Goal: Use online tool/utility: Use online tool/utility

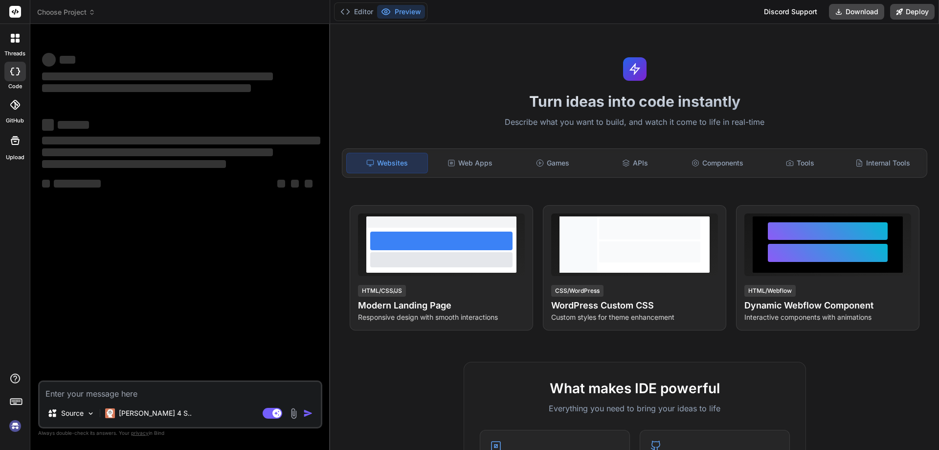
click at [10, 425] on img at bounding box center [15, 425] width 17 height 17
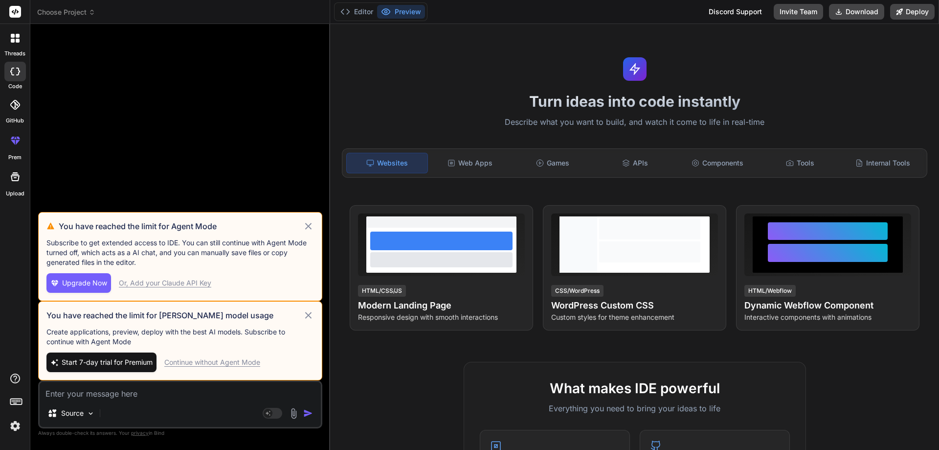
click at [214, 361] on div "Continue without Agent Mode" at bounding box center [212, 362] width 96 height 10
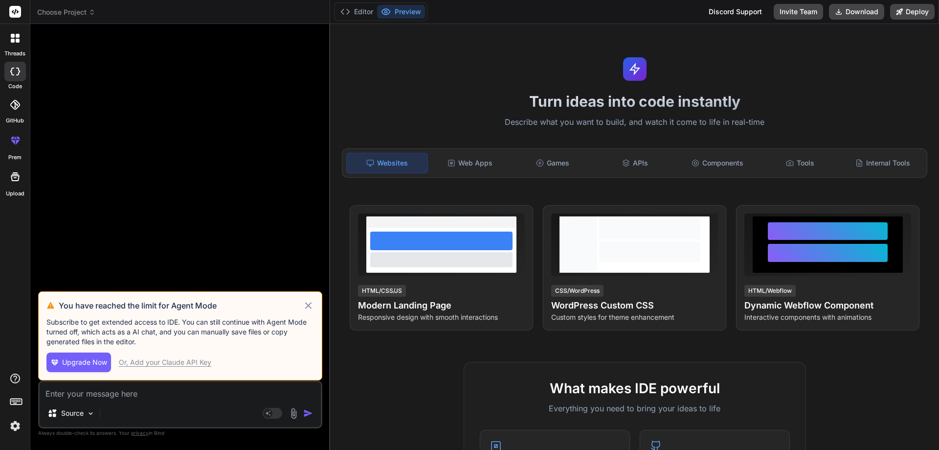
click at [307, 308] on icon at bounding box center [308, 305] width 11 height 12
type textarea "x"
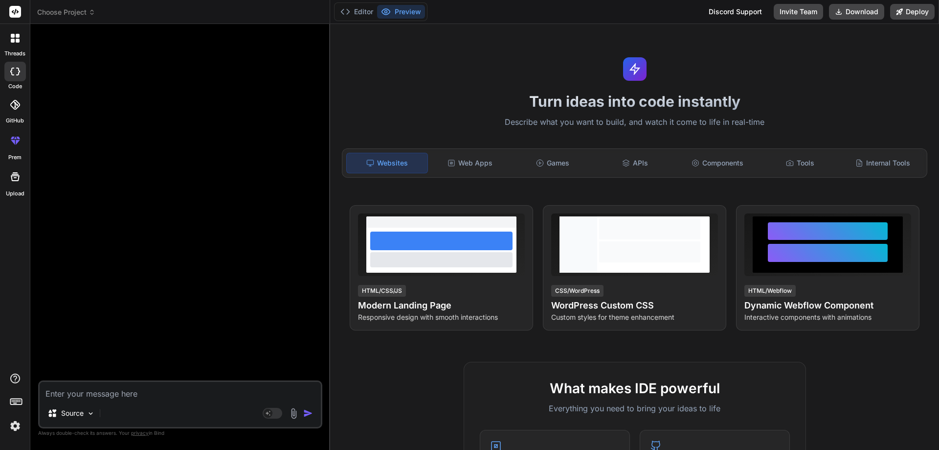
click at [181, 391] on textarea at bounding box center [180, 391] width 281 height 18
type textarea "h"
type textarea "x"
type textarea "hi"
type textarea "x"
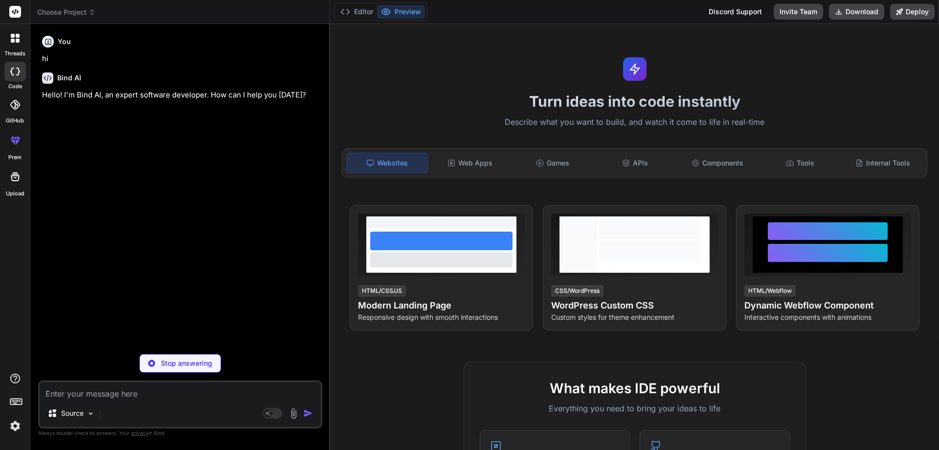
type textarea "x"
click at [118, 384] on textarea at bounding box center [180, 391] width 281 height 18
paste textarea "import React, { useState } from "react"; import { Box, Button, Container, Typog…"
type textarea "import React, { useState } from "react"; import { Box, Button, Container, Typog…"
type textarea "x"
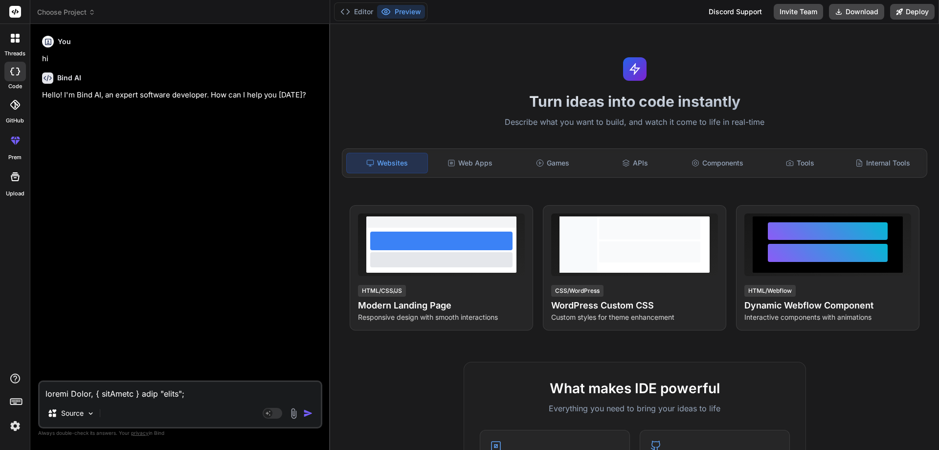
scroll to position [7881, 0]
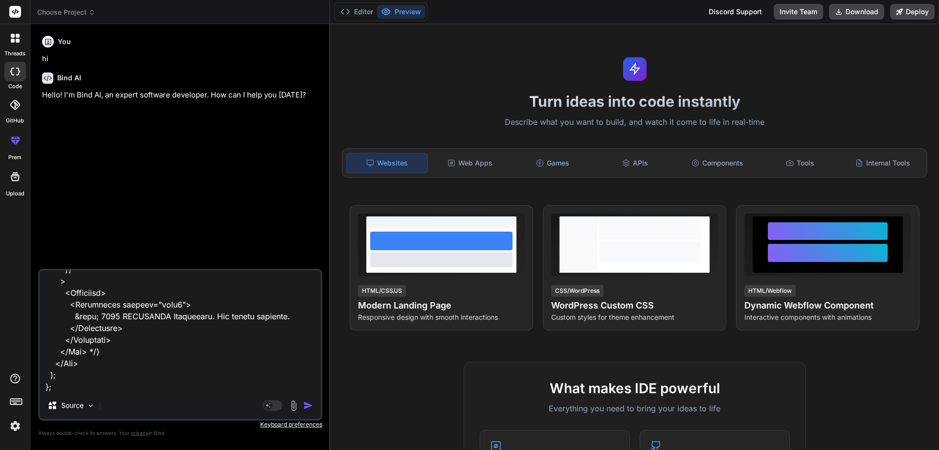
type textarea "import React, { useState } from "react"; import { Box, Button, Container, Typog…"
type textarea "x"
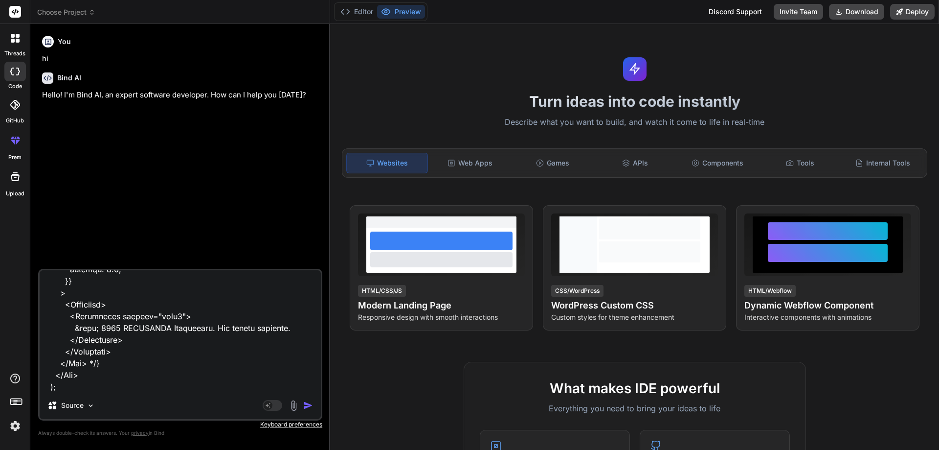
type textarea "import React, { useState } from "react"; import { Box, Button, Container, Typog…"
type textarea "x"
type textarea "import React, { useState } from "react"; import { Box, Button, Container, Typog…"
type textarea "x"
type textarea "import React, { useState } from "react"; import { Box, Button, Container, Typog…"
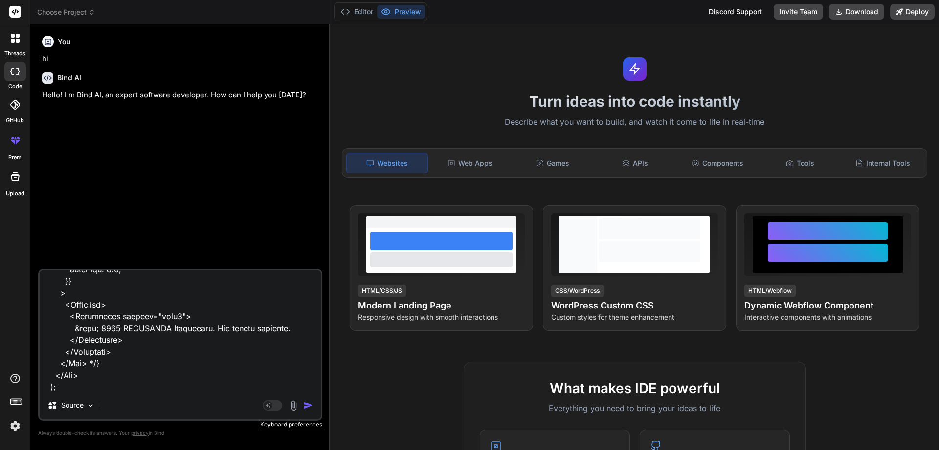
type textarea "x"
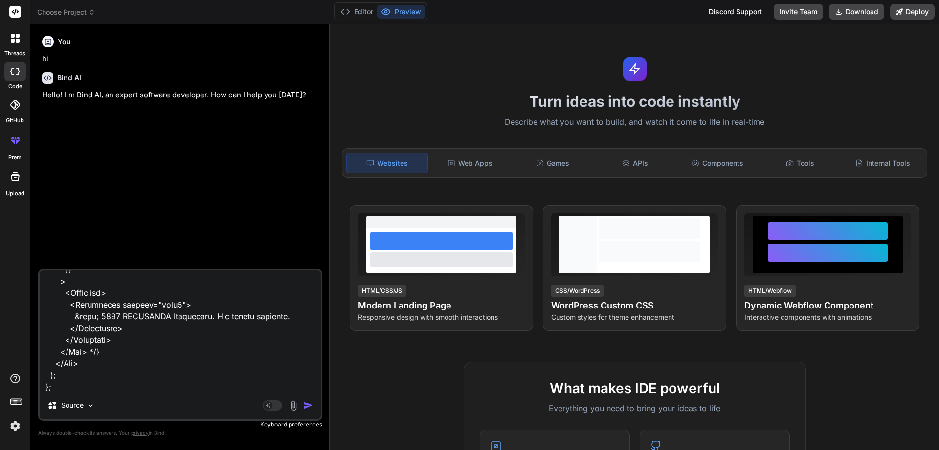
type textarea "import React, { useState } from "react"; import { Box, Button, Container, Typog…"
type textarea "x"
type textarea "import React, { useState } from "react"; import { Box, Button, Container, Typog…"
type textarea "x"
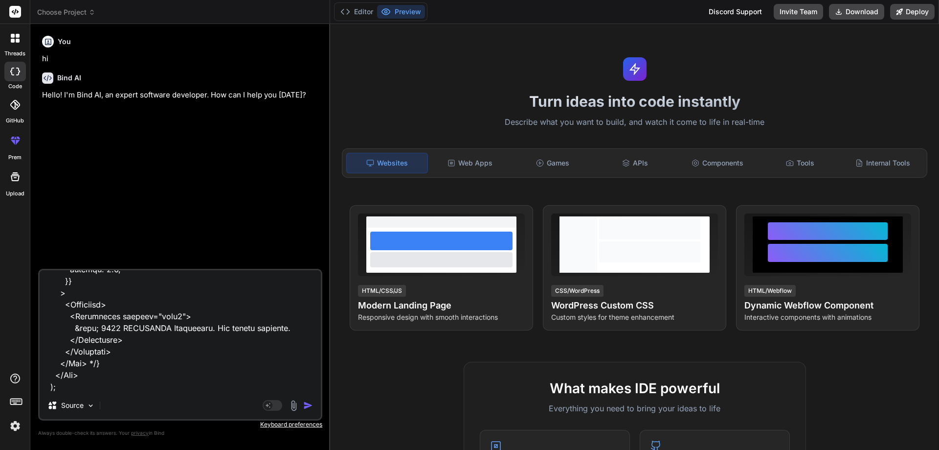
type textarea "import React, { useState } from "react"; import { Box, Button, Container, Typog…"
type textarea "x"
type textarea "import React, { useState } from "react"; import { Box, Button, Container, Typog…"
type textarea "x"
type textarea "import React, { useState } from "react"; import { Box, Button, Container, Typog…"
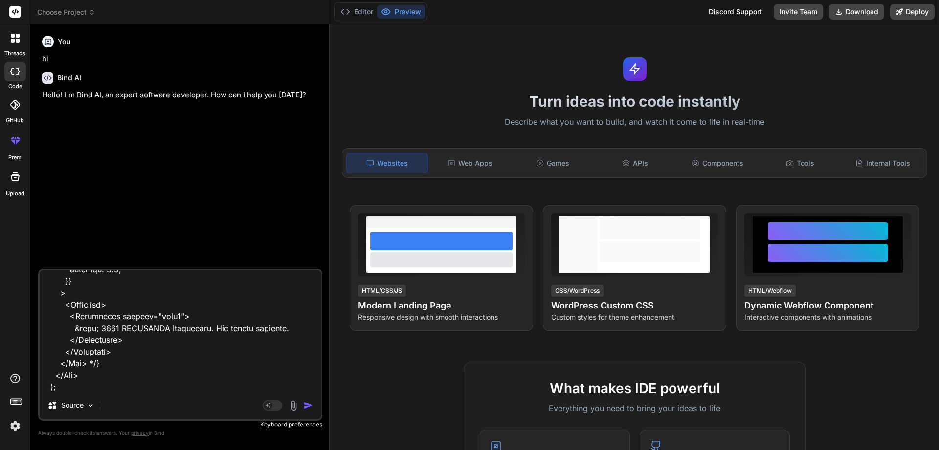
type textarea "x"
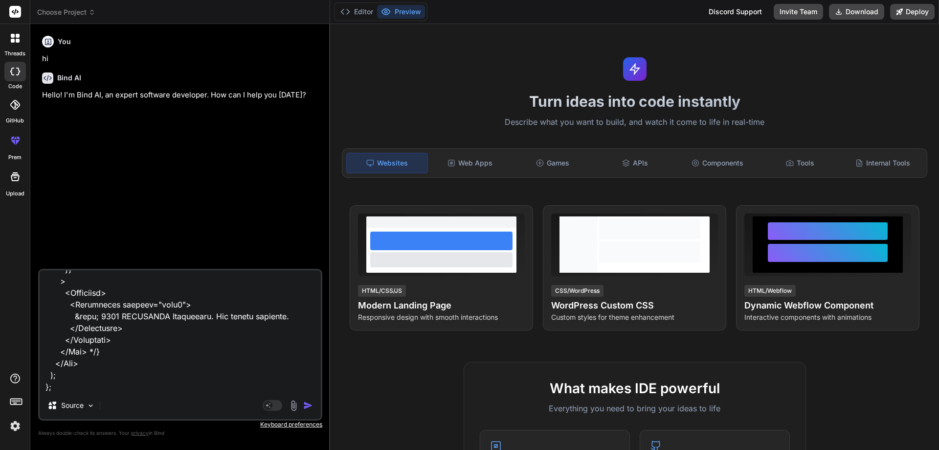
type textarea "import React, { useState } from "react"; import { Box, Button, Container, Typog…"
type textarea "x"
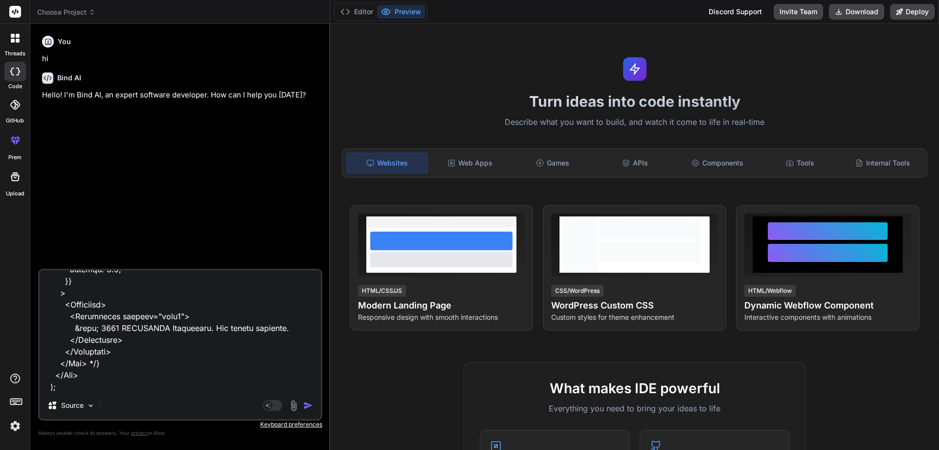
type textarea "import React, { useState } from "react"; import { Box, Button, Container, Typog…"
type textarea "x"
type textarea "import React, { useState } from "react"; import { Box, Button, Container, Typog…"
type textarea "x"
type textarea "import React, { useState } from "react"; import { Box, Button, Container, Typog…"
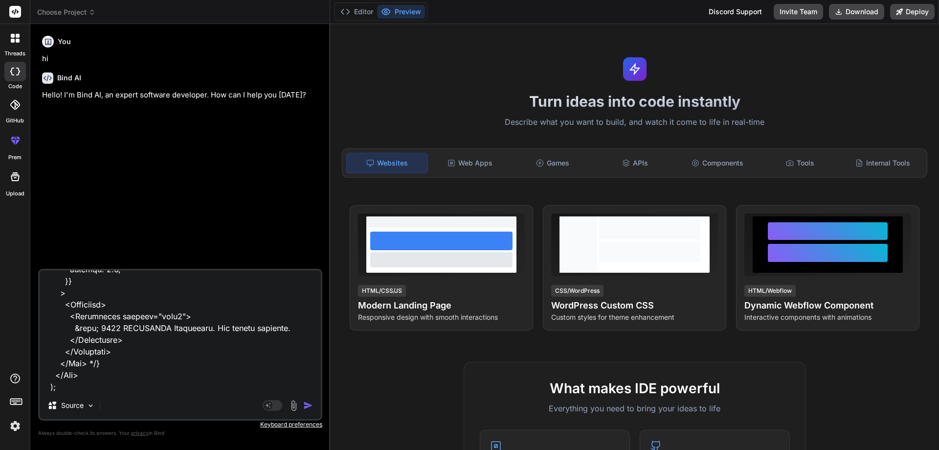
type textarea "x"
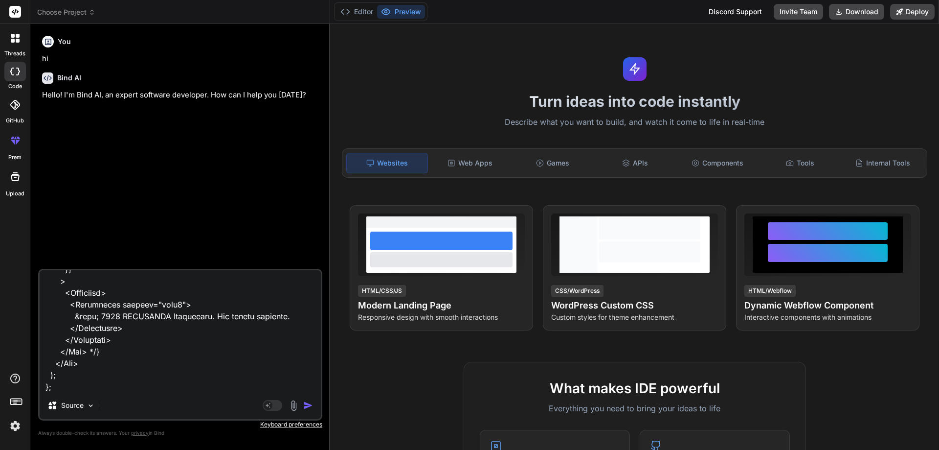
type textarea "import React, { useState } from "react"; import { Box, Button, Container, Typog…"
type textarea "x"
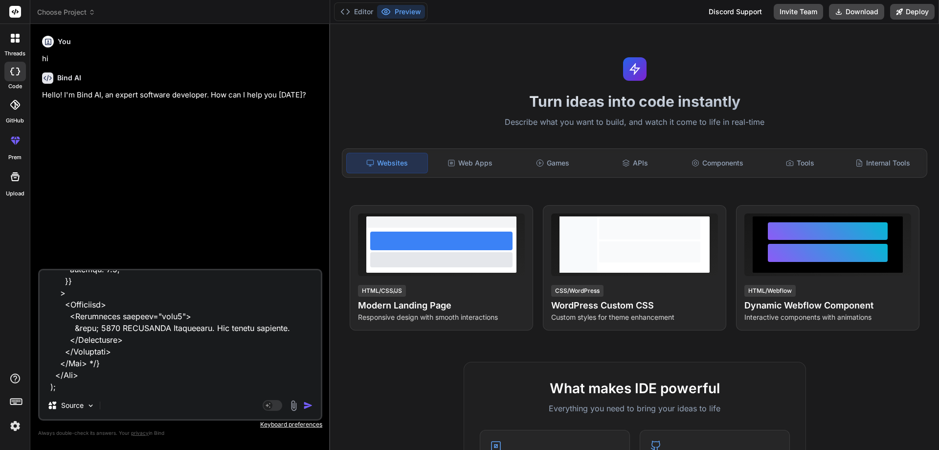
type textarea "import React, { useState } from "react"; import { Box, Button, Container, Typog…"
type textarea "x"
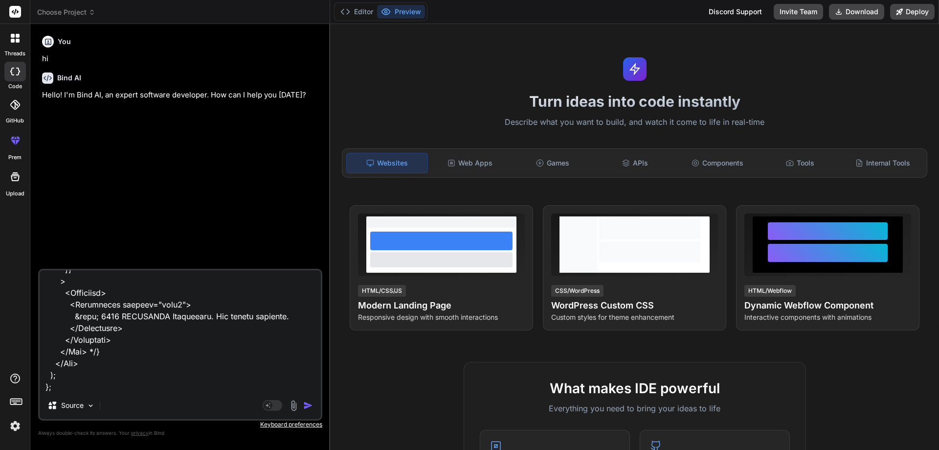
type textarea "import React, { useState } from "react"; import { Box, Button, Container, Typog…"
type textarea "x"
type textarea "import React, { useState } from "react"; import { Box, Button, Container, Typog…"
type textarea "x"
type textarea "import React, { useState } from "react"; import { Box, Button, Container, Typog…"
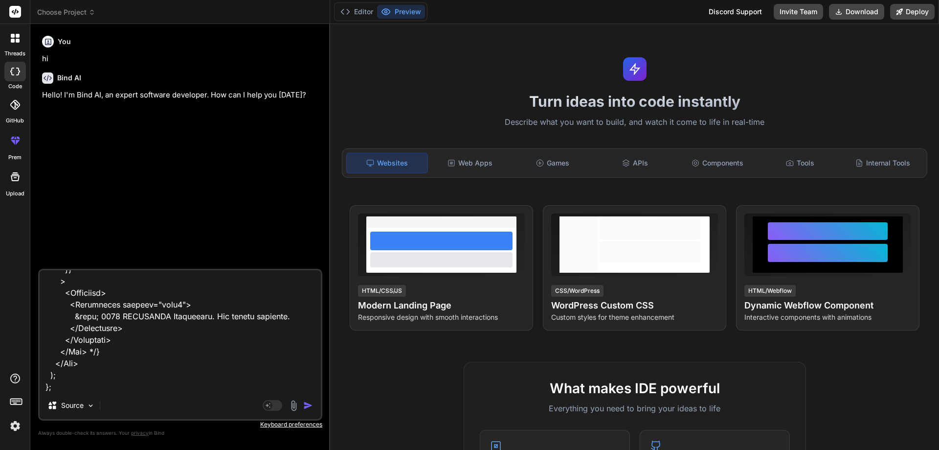
type textarea "x"
type textarea "import React, { useState } from "react"; import { Box, Button, Container, Typog…"
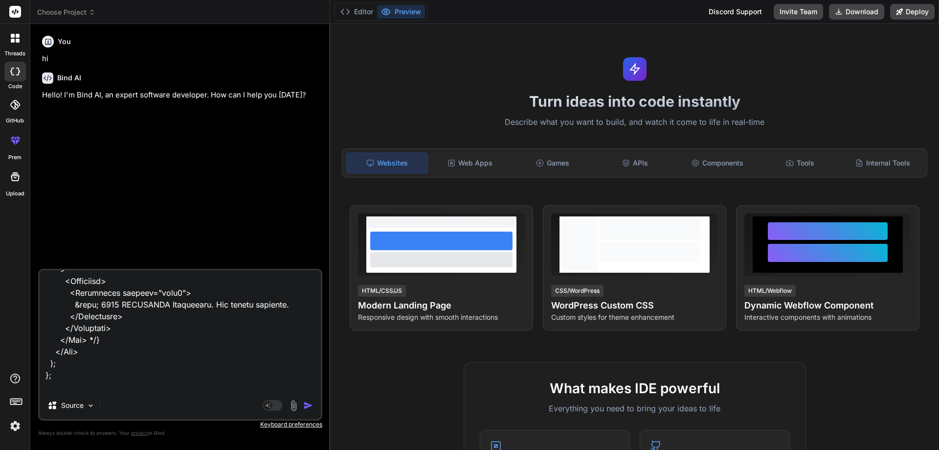
type textarea "x"
type textarea "import React, { useState } from "react"; import { Box, Button, Container, Typog…"
type textarea "x"
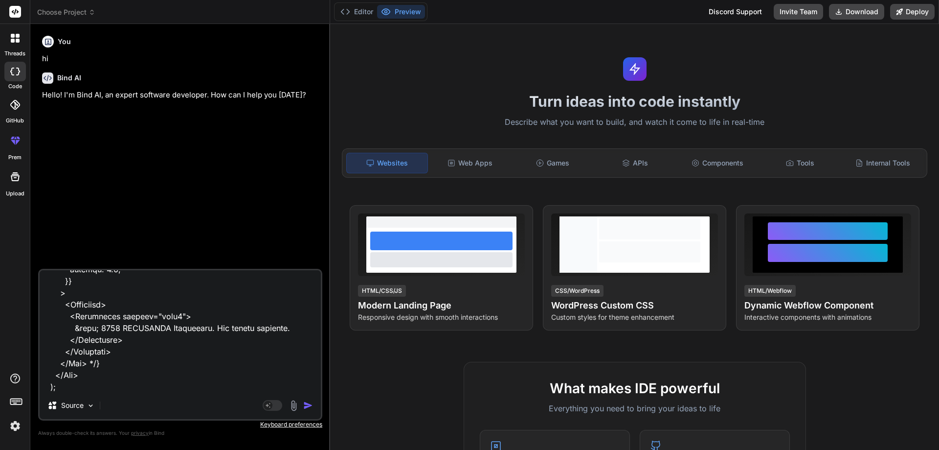
type textarea "import React, { useState } from "react"; import { Box, Button, Container, Typog…"
type textarea "x"
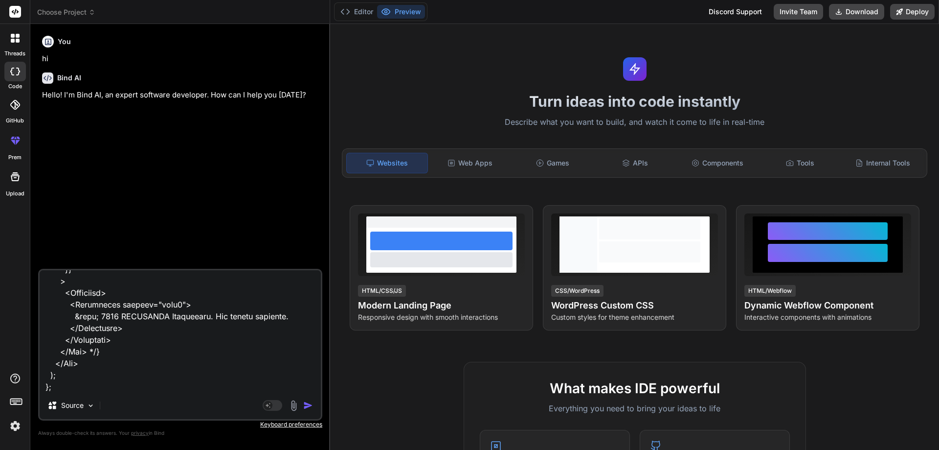
type textarea "import React, { useState } from "react"; import { Box, Button, Container, Typog…"
type textarea "x"
type textarea "import React, { useState } from "react"; import { Box, Button, Container, Typog…"
type textarea "x"
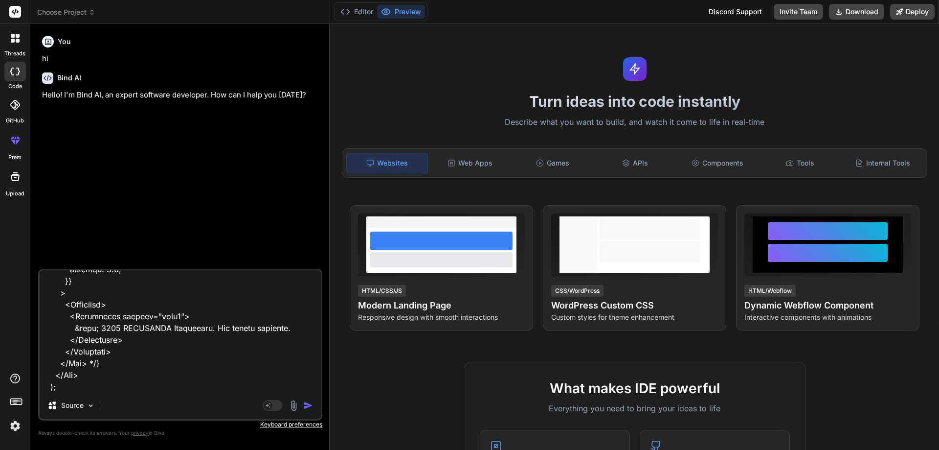
type textarea "import React, { useState } from "react"; import { Box, Button, Container, Typog…"
type textarea "x"
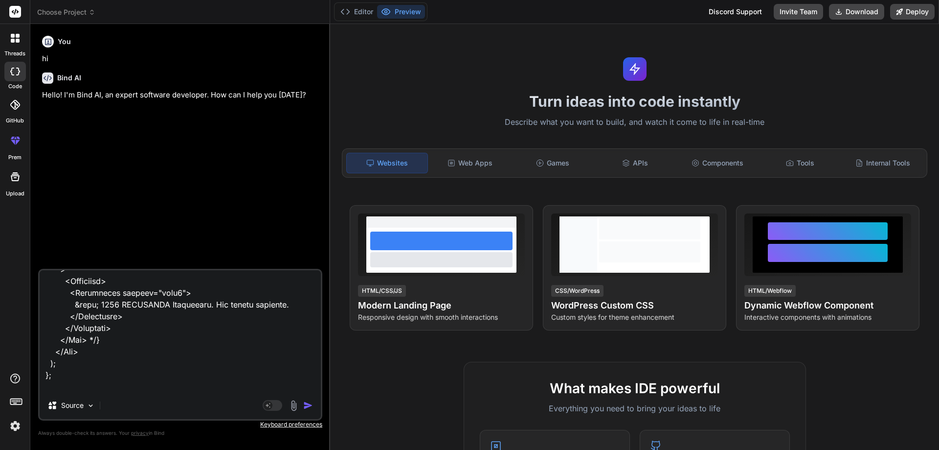
type textarea "import React, { useState } from "react"; import { Box, Button, Container, Typog…"
type textarea "x"
type textarea "import React, { useState } from "react"; import { Box, Button, Container, Typog…"
type textarea "x"
type textarea "import React, { useState } from "react"; import { Box, Button, Container, Typog…"
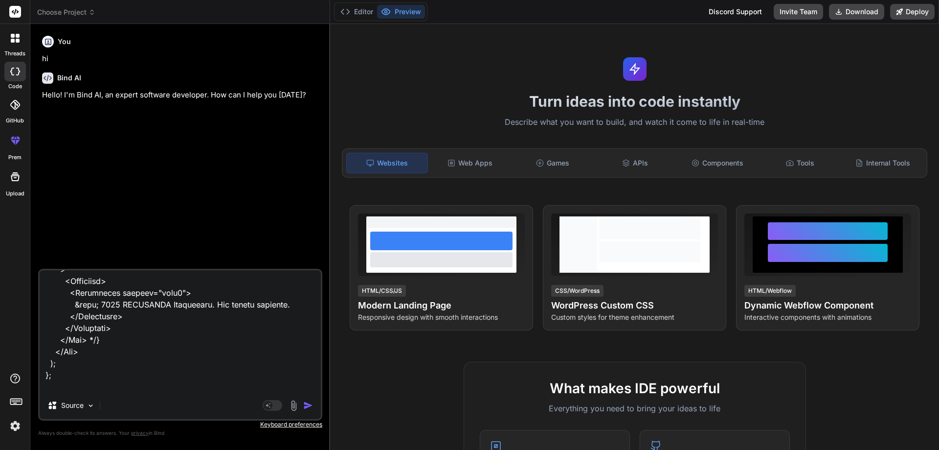
type textarea "x"
type textarea "import React, { useState } from "react"; import { Box, Button, Container, Typog…"
type textarea "x"
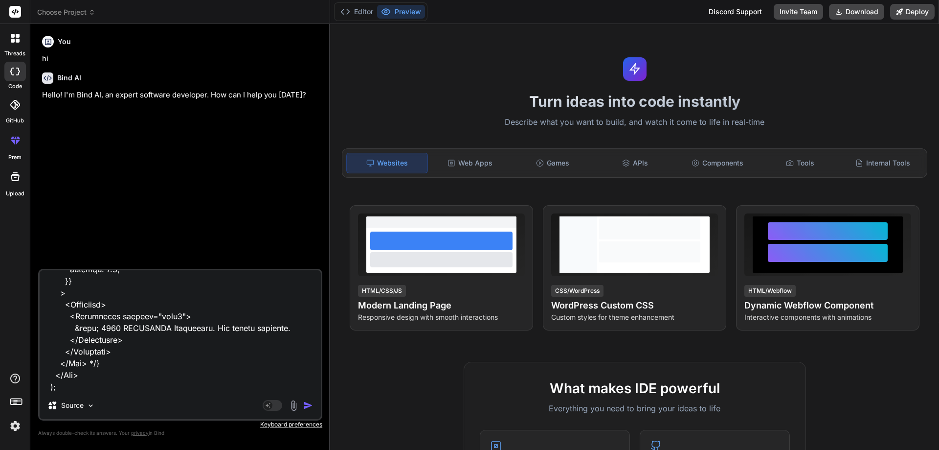
type textarea "import React, { useState } from "react"; import { Box, Button, Container, Typog…"
type textarea "x"
type textarea "import React, { useState } from "react"; import { Box, Button, Container, Typog…"
type textarea "x"
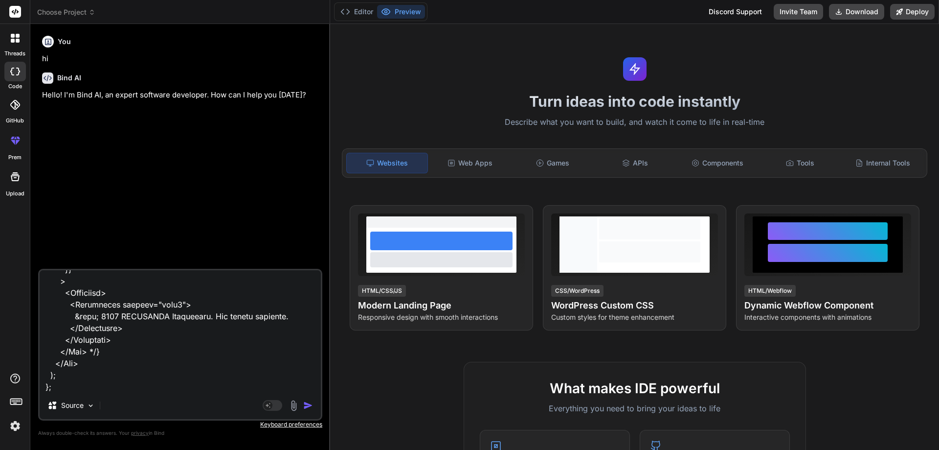
type textarea "import React, { useState } from "react"; import { Box, Button, Container, Typog…"
type textarea "x"
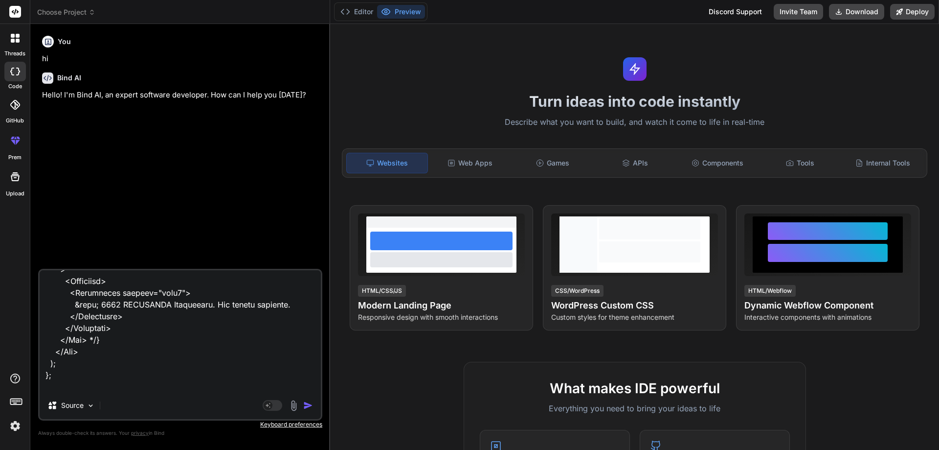
type textarea "import React, { useState } from "react"; import { Box, Button, Container, Typog…"
type textarea "x"
type textarea "import React, { useState } from "react"; import { Box, Button, Container, Typog…"
type textarea "x"
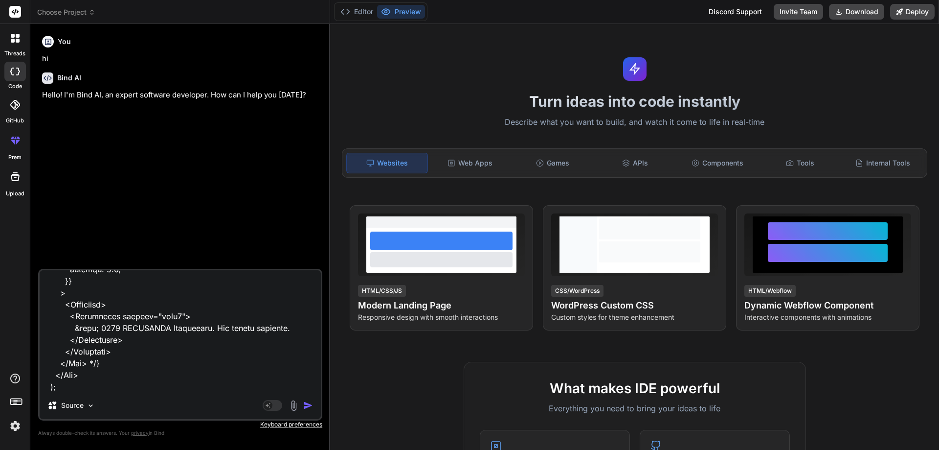
type textarea "import React, { useState } from "react"; import { Box, Button, Container, Typog…"
type textarea "x"
type textarea "import React, { useState } from "react"; import { Box, Button, Container, Typog…"
type textarea "x"
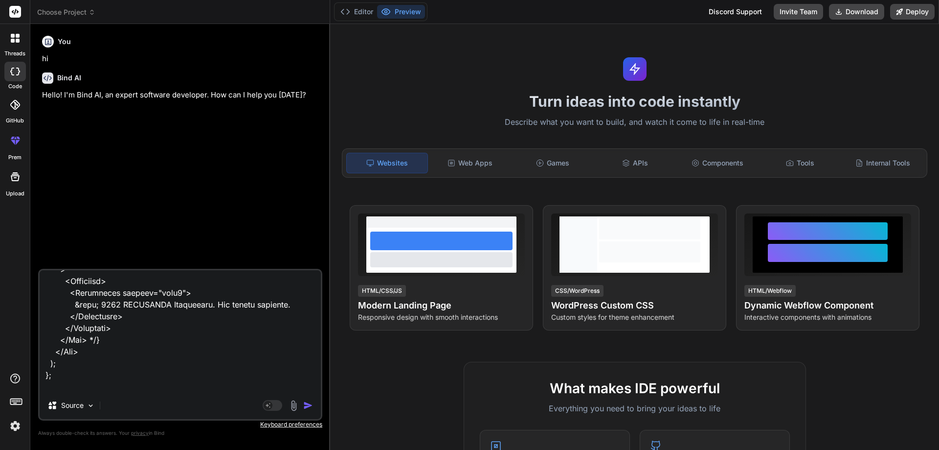
type textarea "import React, { useState } from "react"; import { Box, Button, Container, Typog…"
type textarea "x"
type textarea "import React, { useState } from "react"; import { Box, Button, Container, Typog…"
type textarea "x"
type textarea "import React, { useState } from "react"; import { Box, Button, Container, Typog…"
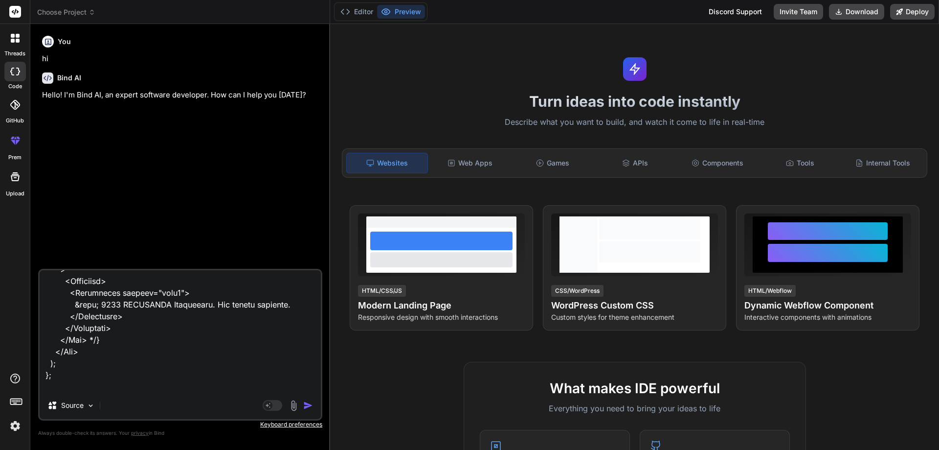
type textarea "x"
type textarea "import React, { useState } from "react"; import { Box, Button, Container, Typog…"
type textarea "x"
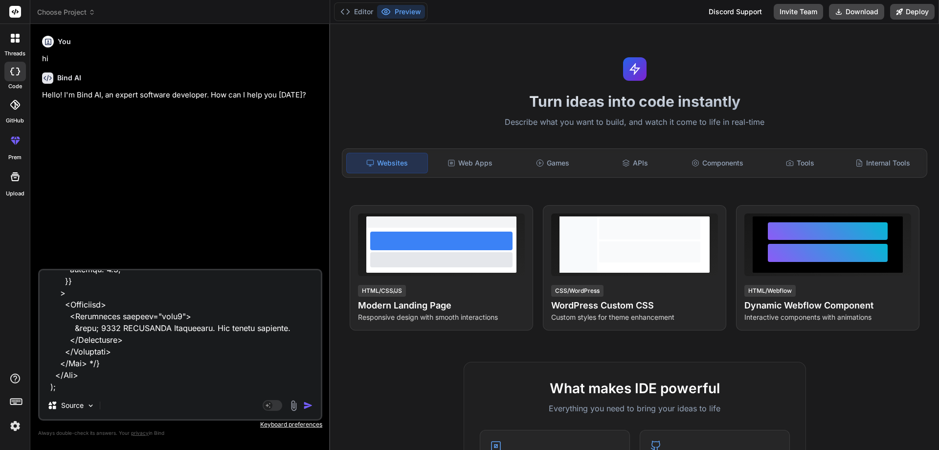
type textarea "import React, { useState } from "react"; import { Box, Button, Container, Typog…"
type textarea "x"
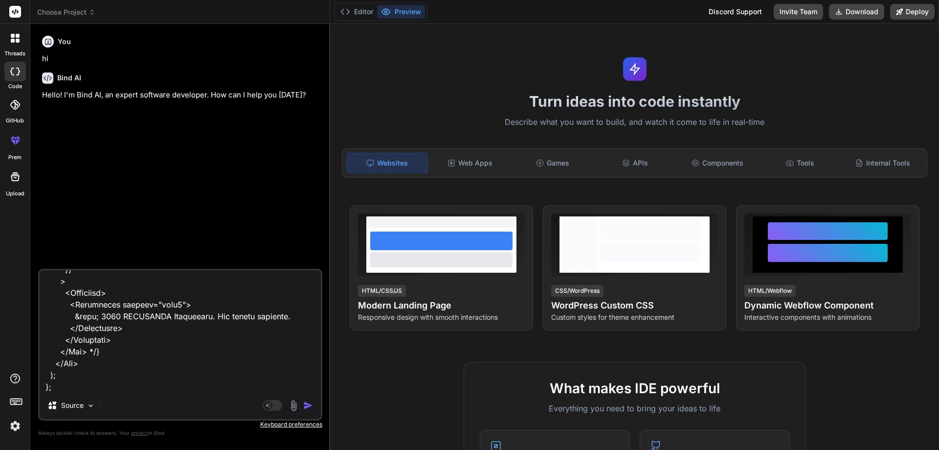
type textarea "import React, { useState } from "react"; import { Box, Button, Container, Typog…"
type textarea "x"
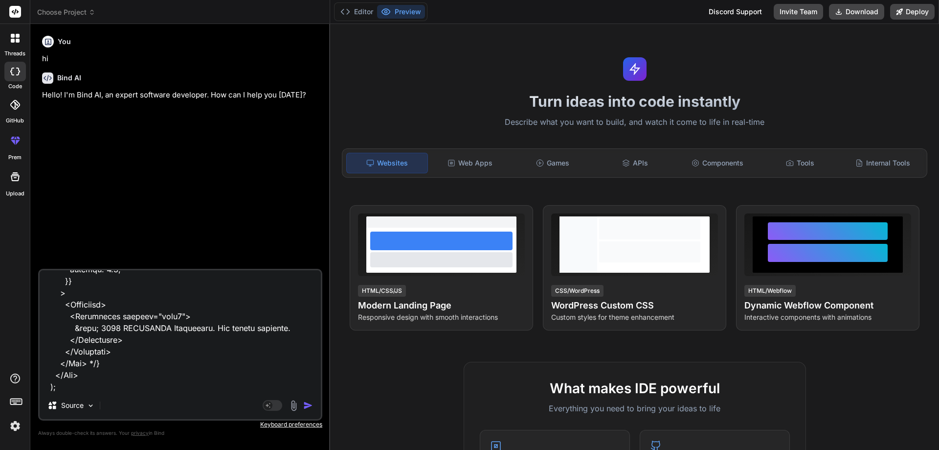
type textarea "import React, { useState } from "react"; import { Box, Button, Container, Typog…"
type textarea "x"
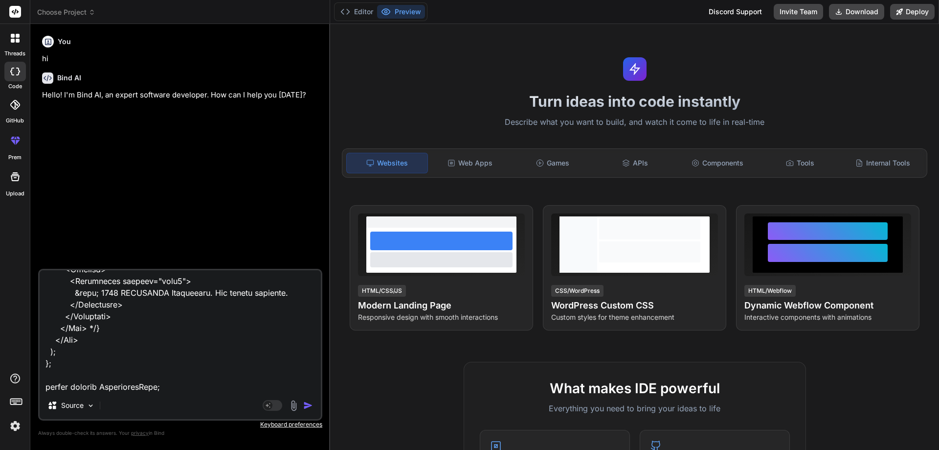
type textarea "import React, { useState } from "react"; import { Box, Button, Container, Typog…"
type textarea "x"
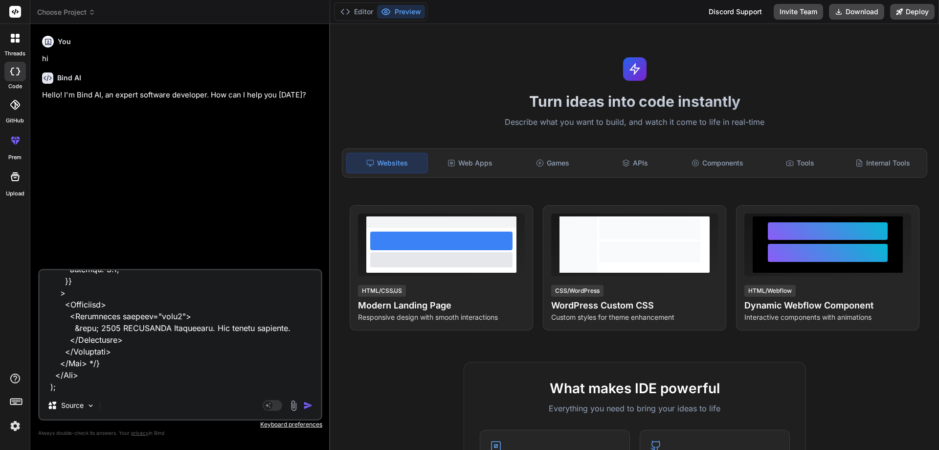
type textarea "import React, { useState } from "react"; import { Box, Button, Container, Typog…"
type textarea "x"
type textarea "import React, { useState } from "react"; import { Box, Button, Container, Typog…"
type textarea "x"
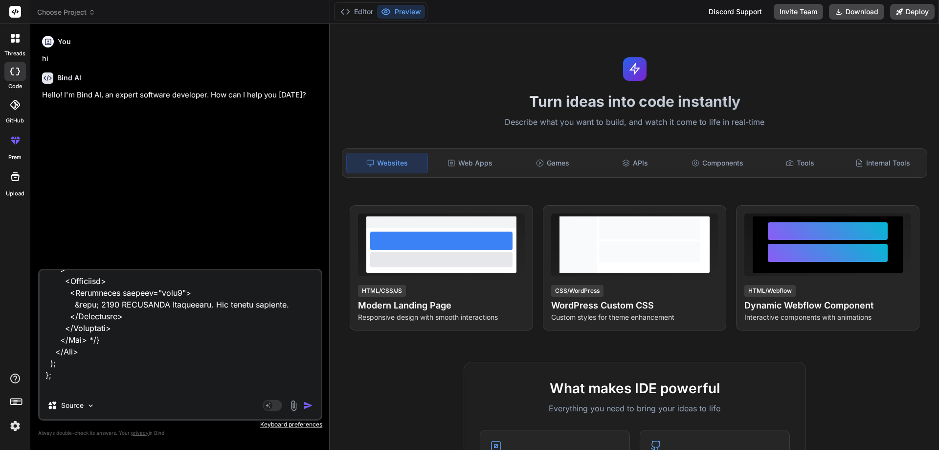
type textarea "import React, { useState } from "react"; import { Box, Button, Container, Typog…"
type textarea "x"
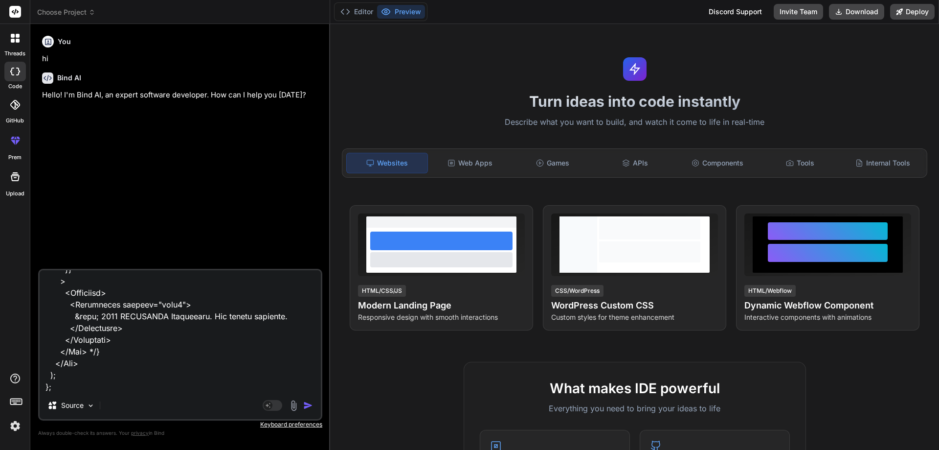
type textarea "import React, { useState } from "react"; import { Box, Button, Container, Typog…"
type textarea "x"
type textarea "import React, { useState } from "react"; import { Box, Button, Container, Typog…"
type textarea "x"
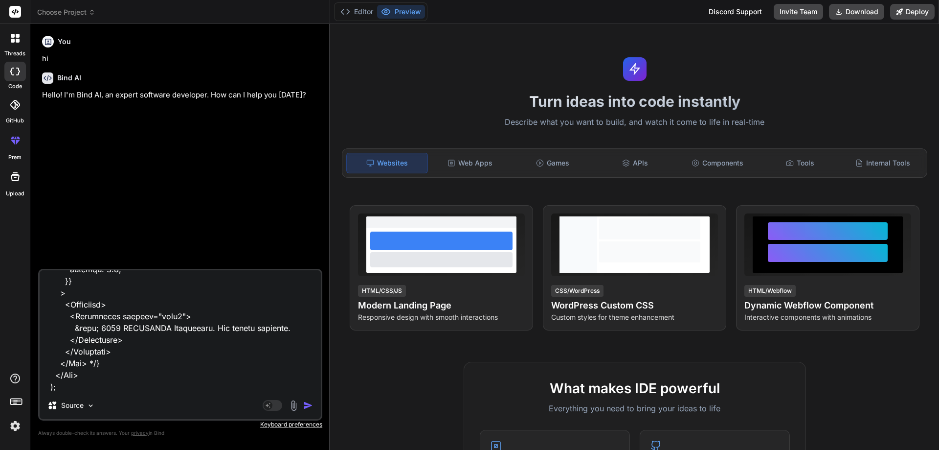
type textarea "import React, { useState } from "react"; import { Box, Button, Container, Typog…"
type textarea "x"
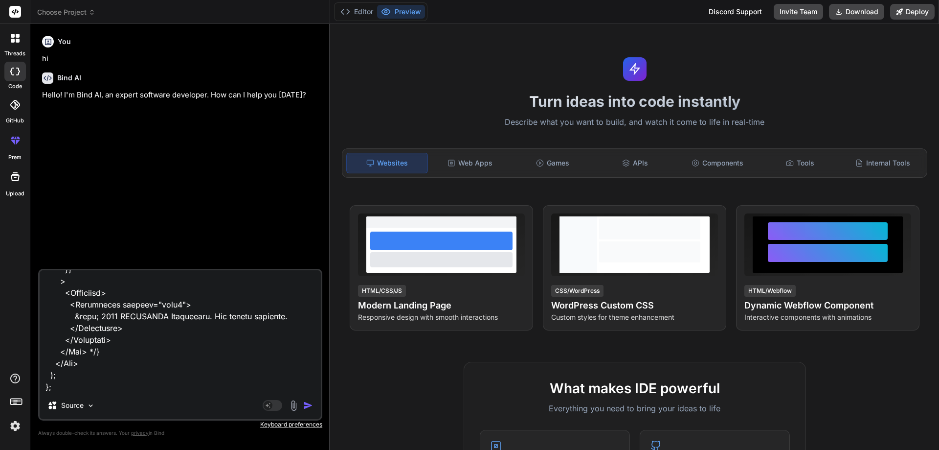
type textarea "import React, { useState } from "react"; import { Box, Button, Container, Typog…"
type textarea "x"
type textarea "import React, { useState } from "react"; import { Box, Button, Container, Typog…"
type textarea "x"
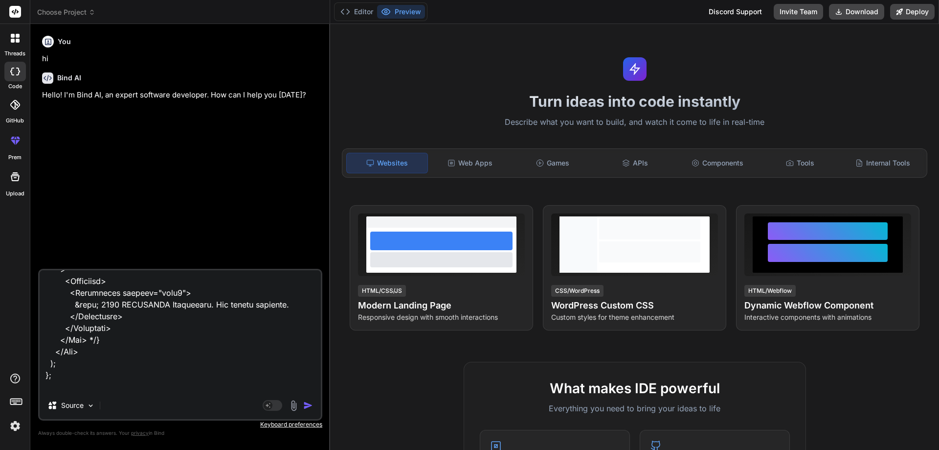
type textarea "import React, { useState } from "react"; import { Box, Button, Container, Typog…"
type textarea "x"
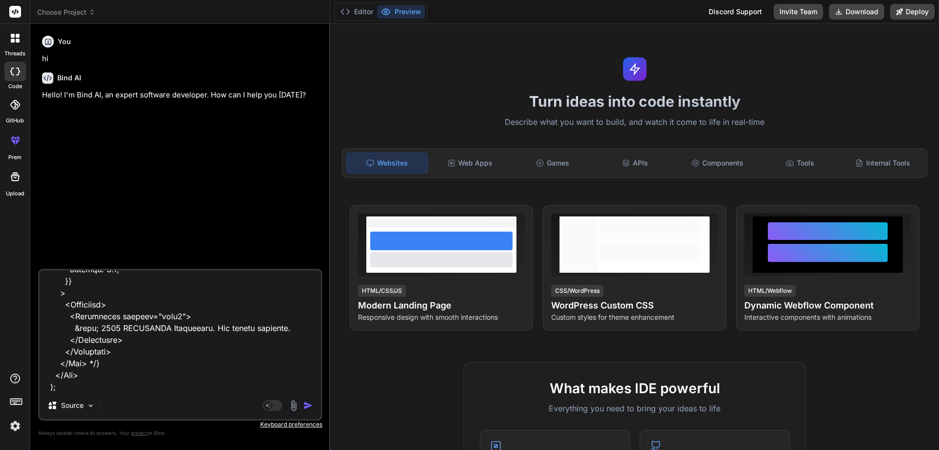
type textarea "import React, { useState } from "react"; import { Box, Button, Container, Typog…"
type textarea "x"
type textarea "import React, { useState } from "react"; import { Box, Button, Container, Typog…"
type textarea "x"
type textarea "import React, { useState } from "react"; import { Box, Button, Container, Typog…"
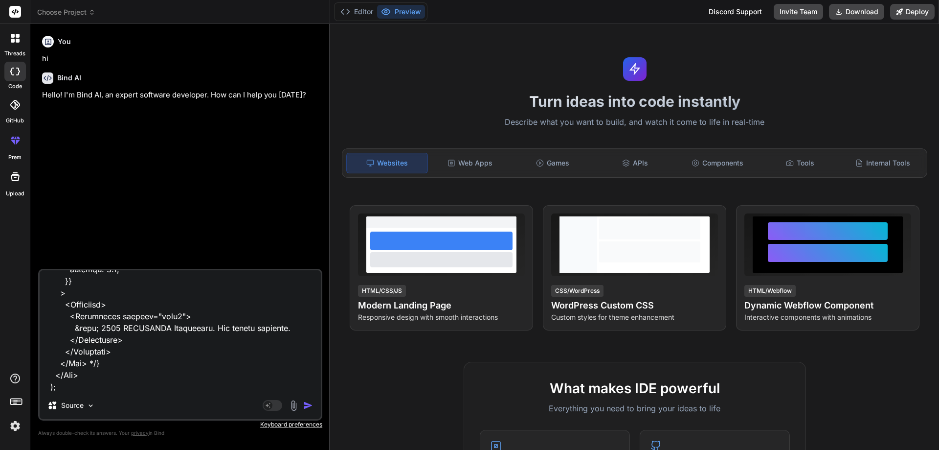
type textarea "x"
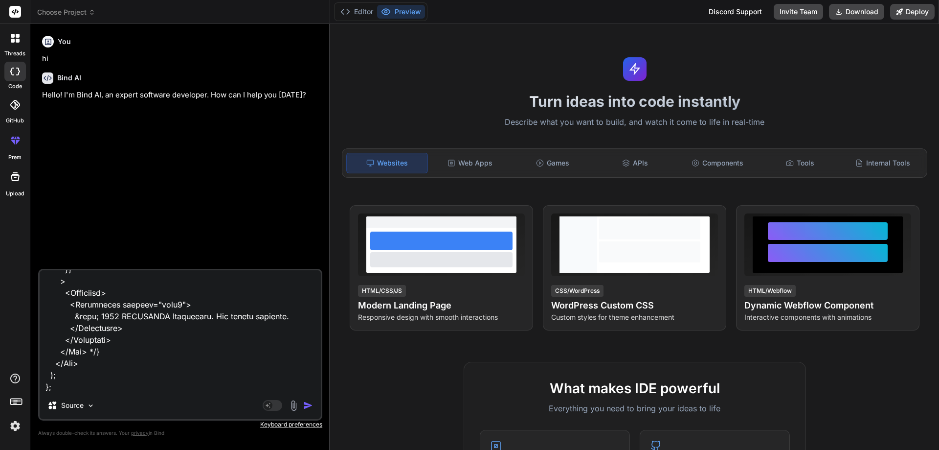
type textarea "import React, { useState } from "react"; import { Box, Button, Container, Typog…"
type textarea "x"
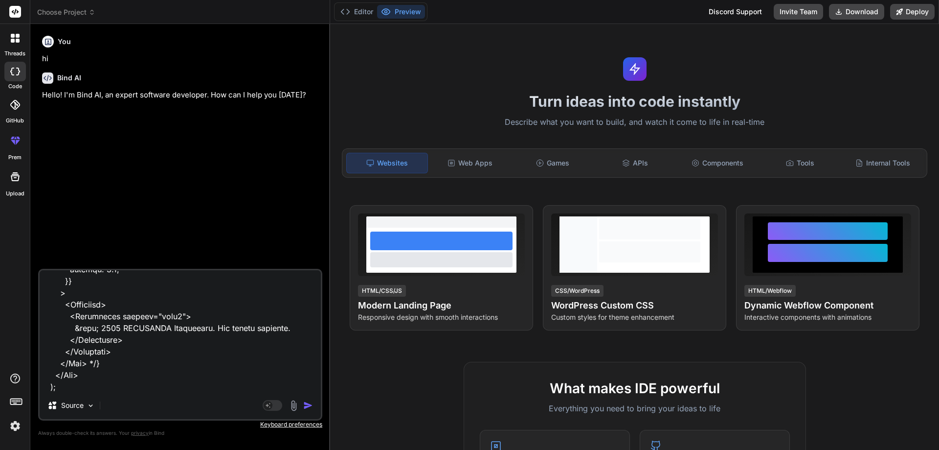
type textarea "import React, { useState } from "react"; import { Box, Button, Container, Typog…"
type textarea "x"
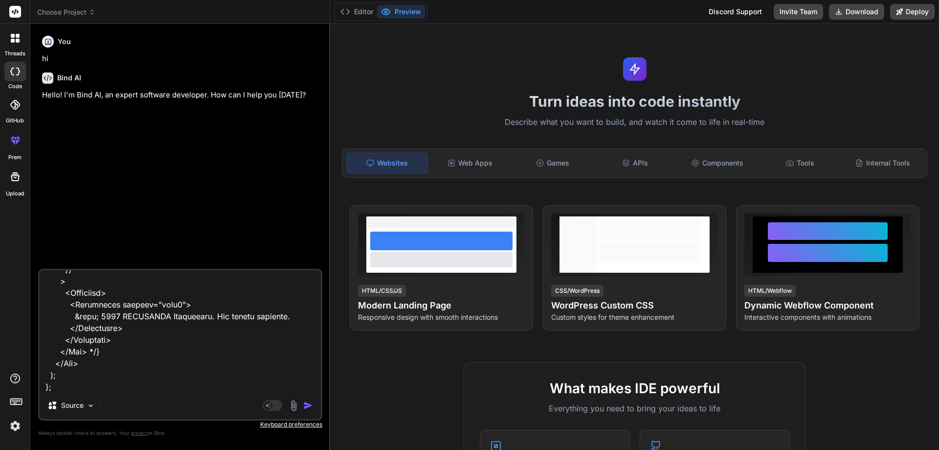
type textarea "import React, { useState } from "react"; import { Box, Button, Container, Typog…"
type textarea "x"
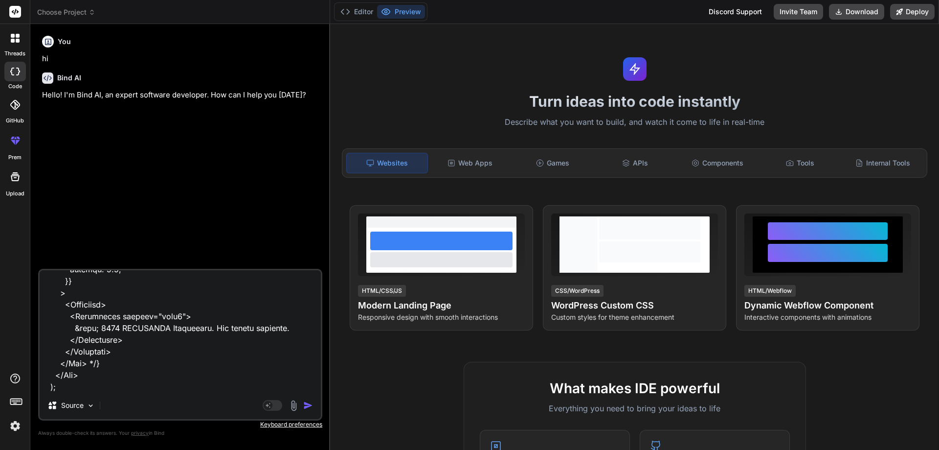
type textarea "import React, { useState } from "react"; import { Box, Button, Container, Typog…"
type textarea "x"
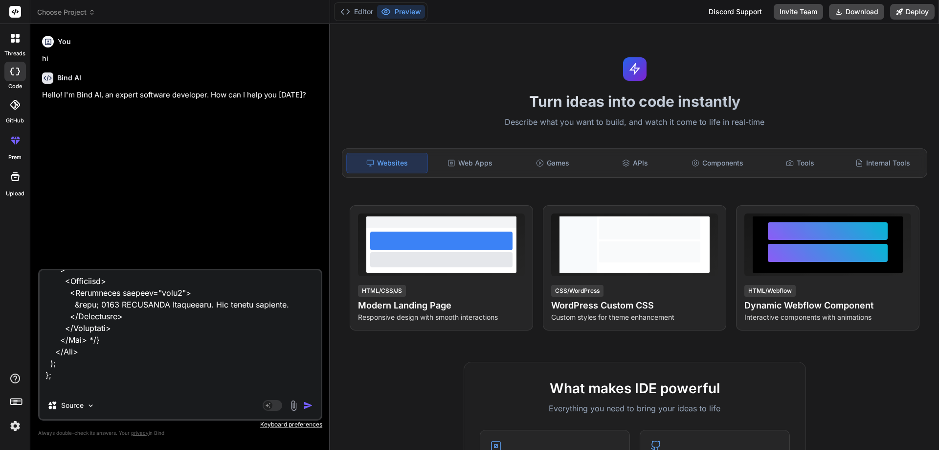
type textarea "import React, { useState } from "react"; import { Box, Button, Container, Typog…"
type textarea "x"
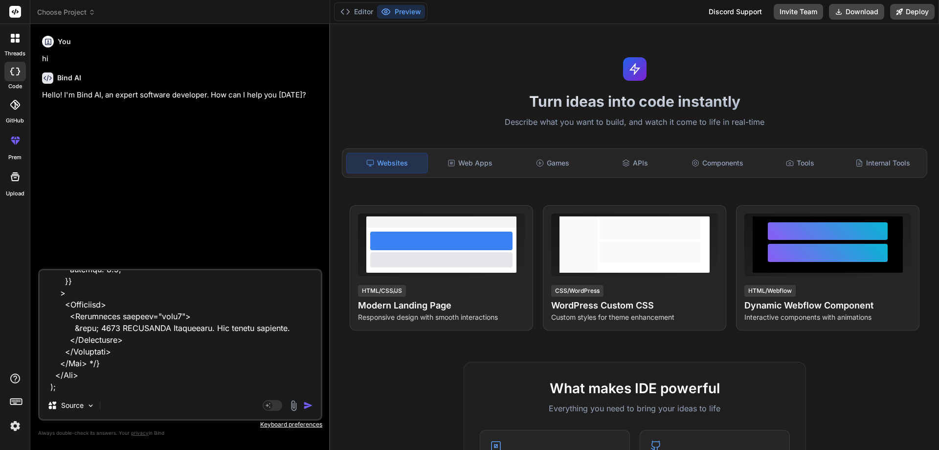
type textarea "import React, { useState } from "react"; import { Box, Button, Container, Typog…"
type textarea "x"
type textarea "import React, { useState } from "react"; import { Box, Button, Container, Typog…"
type textarea "x"
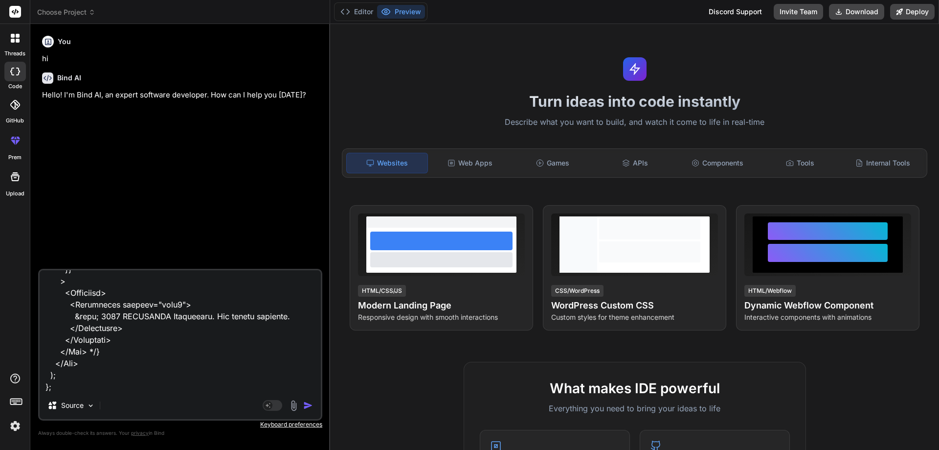
type textarea "import React, { useState } from "react"; import { Box, Button, Container, Typog…"
type textarea "x"
type textarea "import React, { useState } from "react"; import { Box, Button, Container, Typog…"
type textarea "x"
type textarea "import React, { useState } from "react"; import { Box, Button, Container, Typog…"
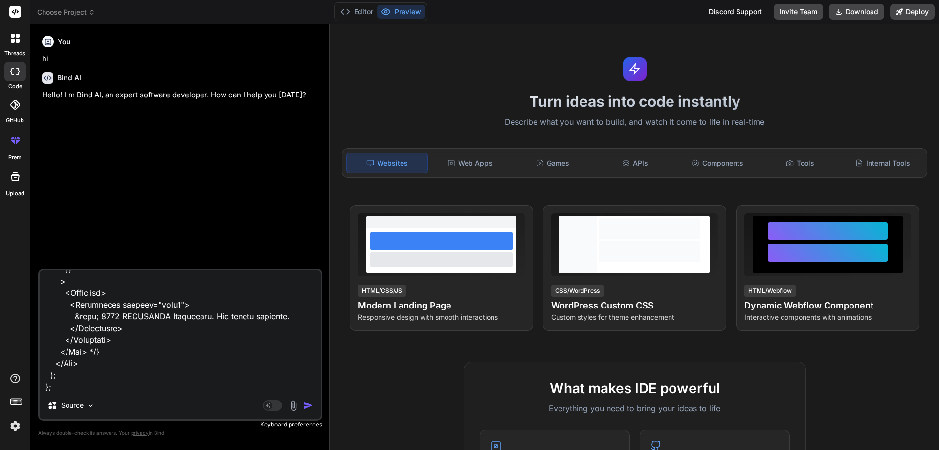
type textarea "x"
type textarea "import React, { useState } from "react"; import { Box, Button, Container, Typog…"
type textarea "x"
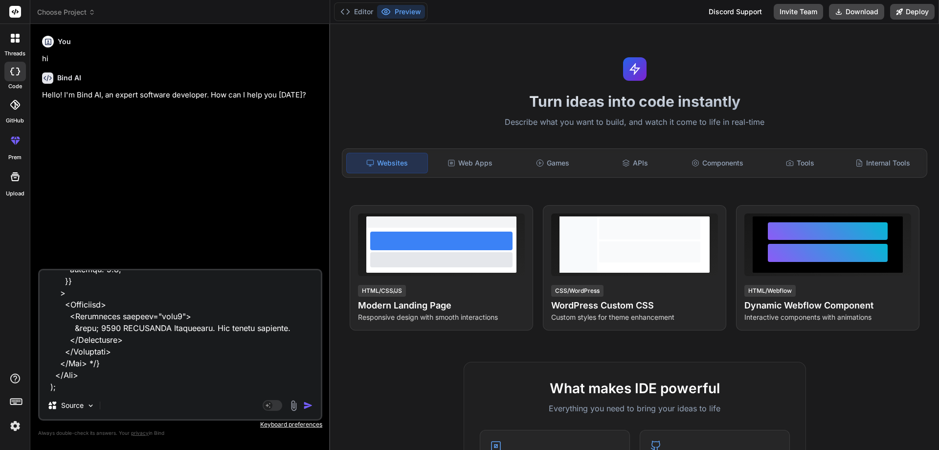
type textarea "import React, { useState } from "react"; import { Box, Button, Container, Typog…"
type textarea "x"
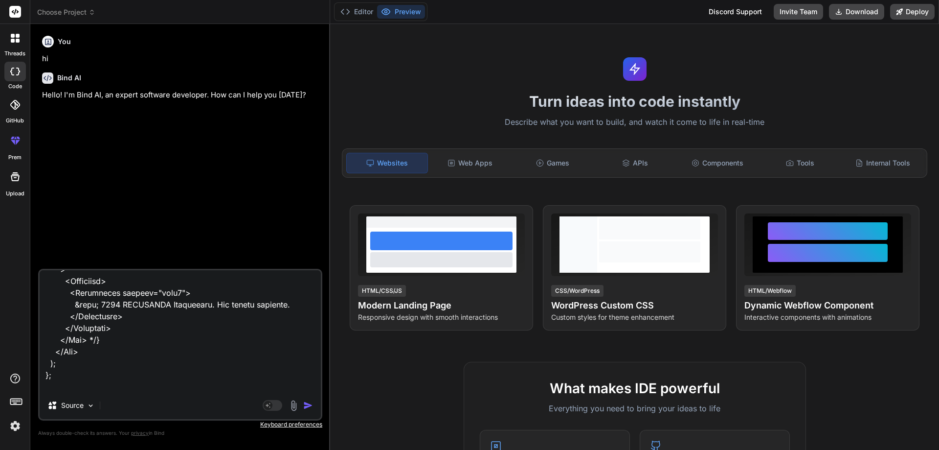
type textarea "import React, { useState } from "react"; import { Box, Button, Container, Typog…"
type textarea "x"
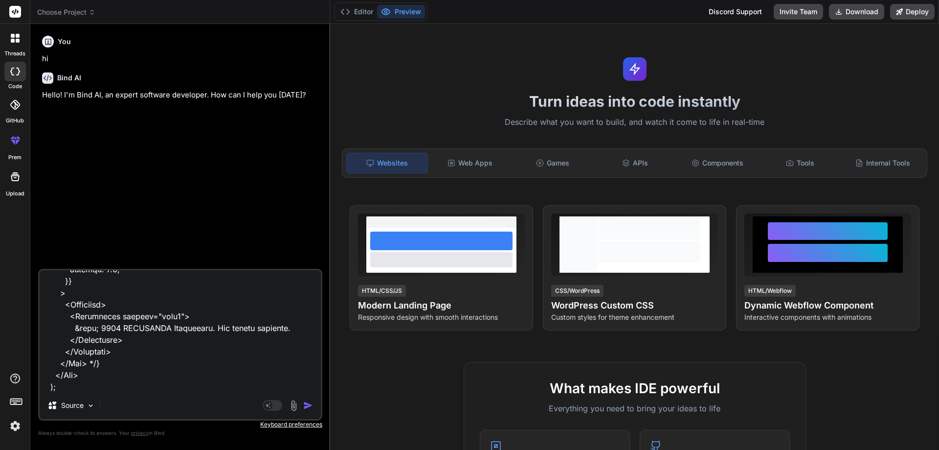
type textarea "import React, { useState } from "react"; import { Box, Button, Container, Typog…"
type textarea "x"
click at [221, 389] on textarea at bounding box center [180, 330] width 281 height 121
click at [160, 388] on textarea at bounding box center [180, 330] width 281 height 121
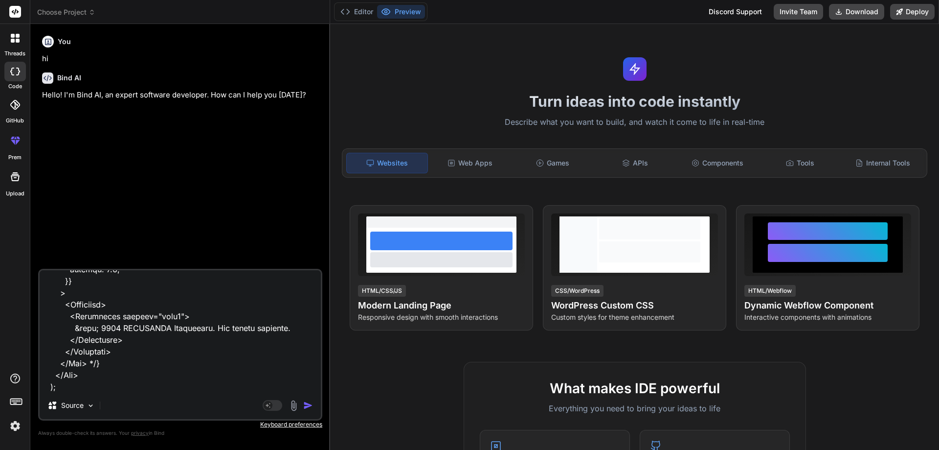
type textarea "import React, { useState } from "react"; import { Box, Button, Container, Typog…"
type textarea "x"
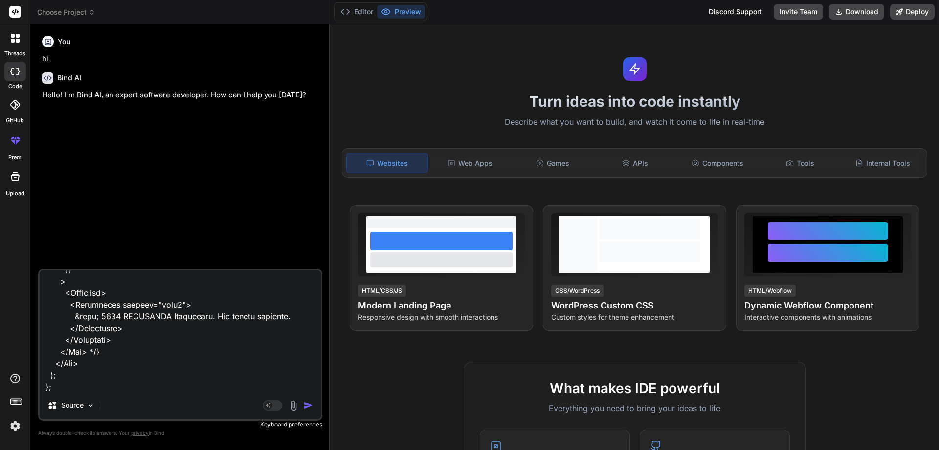
click at [175, 387] on textarea at bounding box center [180, 330] width 281 height 121
type textarea "import React, { useState } from "react"; import { Box, Button, Container, Typog…"
type textarea "x"
paste textarea "logos"
type textarea "import React, { useState } from "react"; import { Box, Button, Container, Typog…"
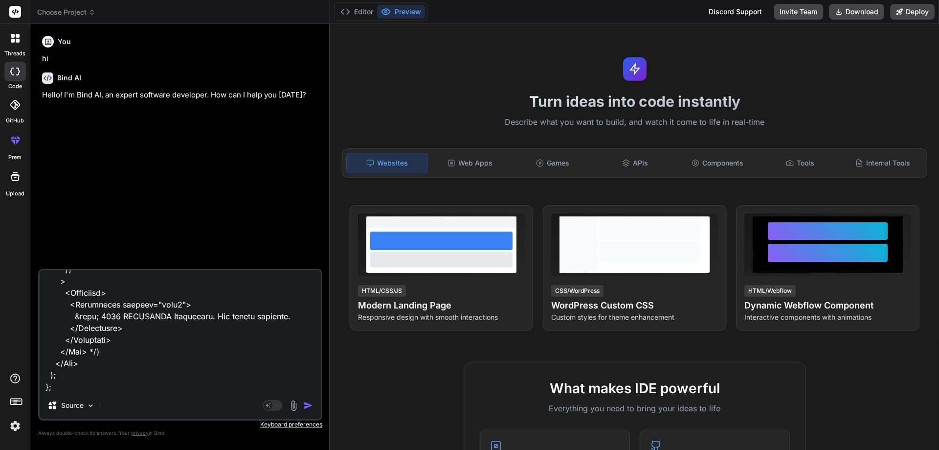
type textarea "x"
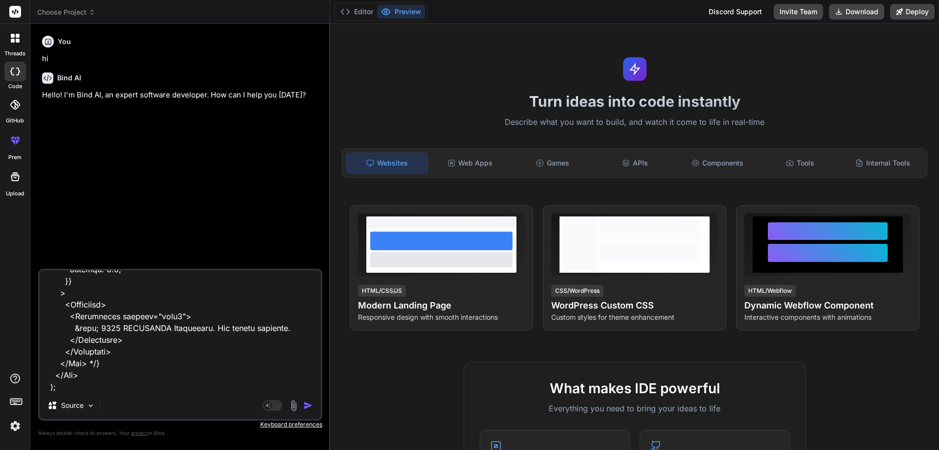
click at [206, 389] on textarea at bounding box center [180, 330] width 281 height 121
type textarea "import React, { useState } from "react"; import { Box, Button, Container, Typog…"
type textarea "x"
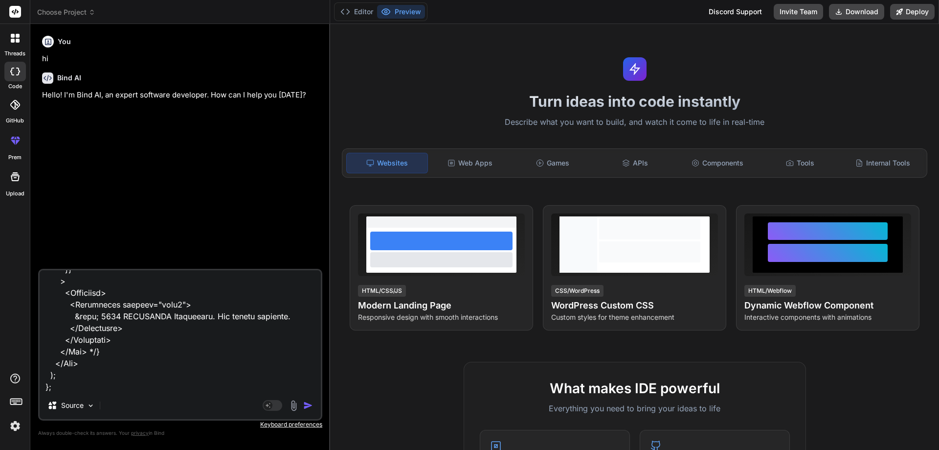
type textarea "import React, { useState } from "react"; import { Box, Button, Container, Typog…"
type textarea "x"
type textarea "import React, { useState } from "react"; import { Box, Button, Container, Typog…"
type textarea "x"
type textarea "import React, { useState } from "react"; import { Box, Button, Container, Typog…"
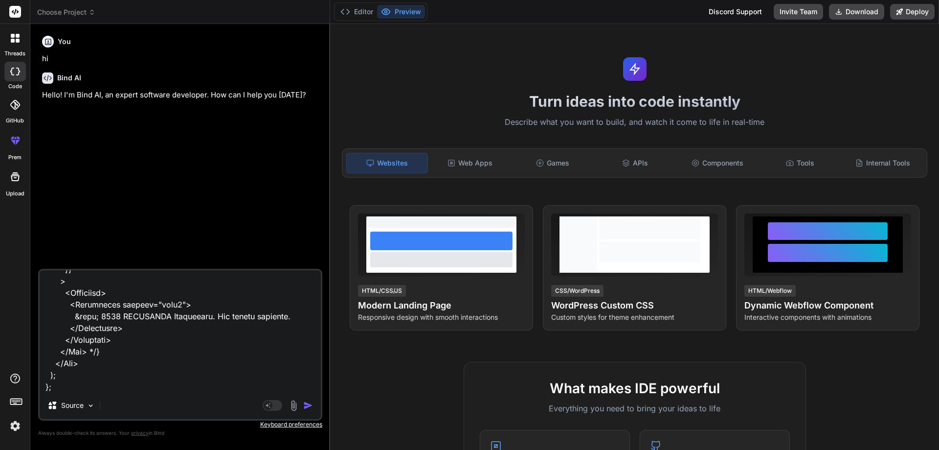
type textarea "x"
type textarea "import React, { useState } from "react"; import { Box, Button, Container, Typog…"
type textarea "x"
type textarea "import React, { useState } from "react"; import { Box, Button, Container, Typog…"
type textarea "x"
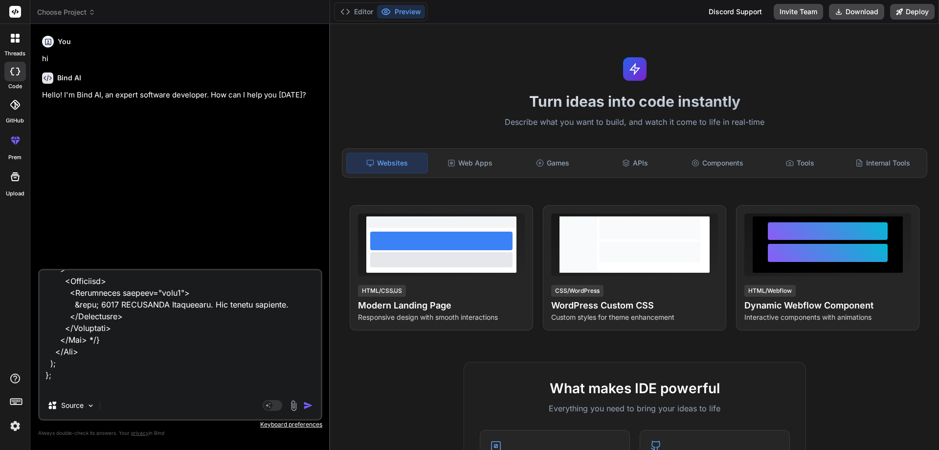
type textarea "import React, { useState } from "react"; import { Box, Button, Container, Typog…"
type textarea "x"
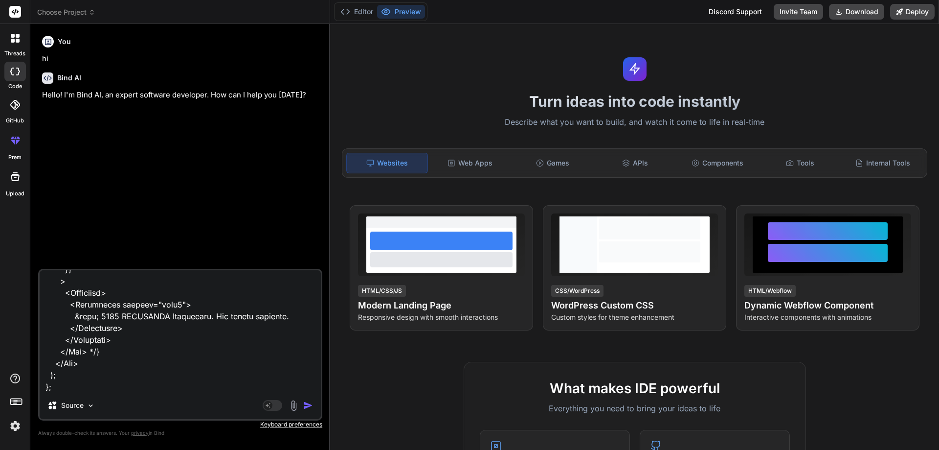
type textarea "import React, { useState } from "react"; import { Box, Button, Container, Typog…"
type textarea "x"
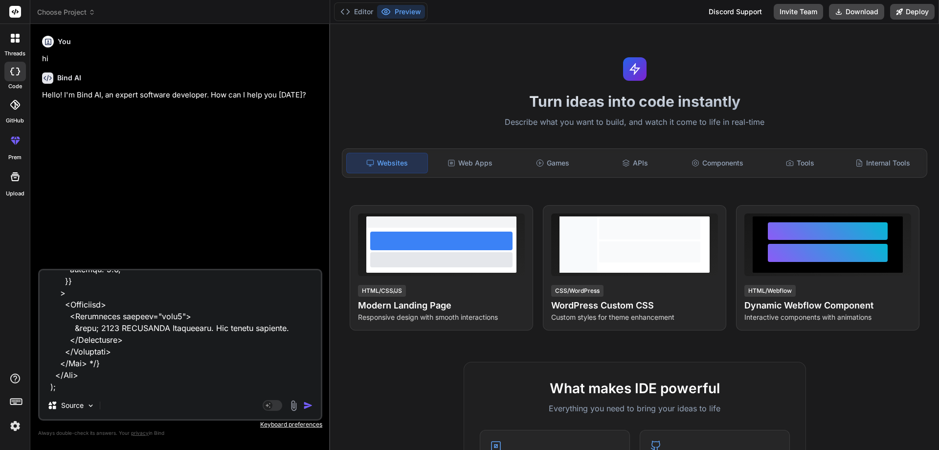
type textarea "import React, { useState } from "react"; import { Box, Button, Container, Typog…"
type textarea "x"
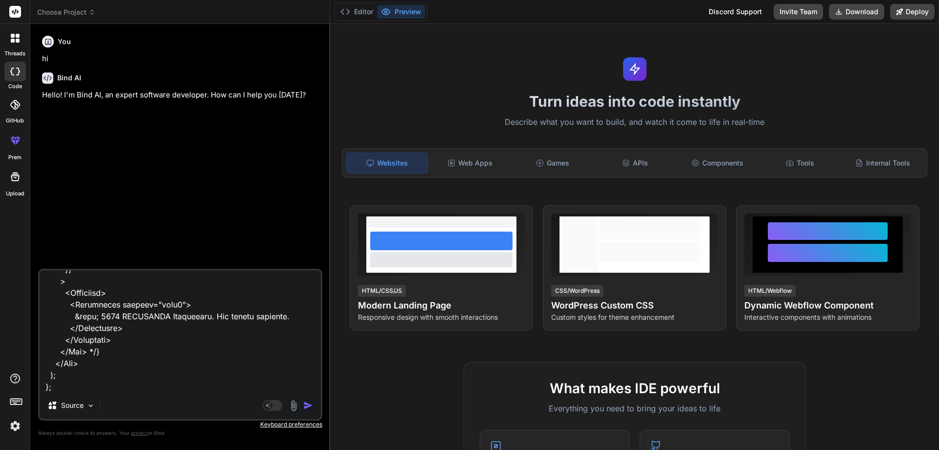
type textarea "import React, { useState } from "react"; import { Box, Button, Container, Typog…"
type textarea "x"
type textarea "import React, { useState } from "react"; import { Box, Button, Container, Typog…"
type textarea "x"
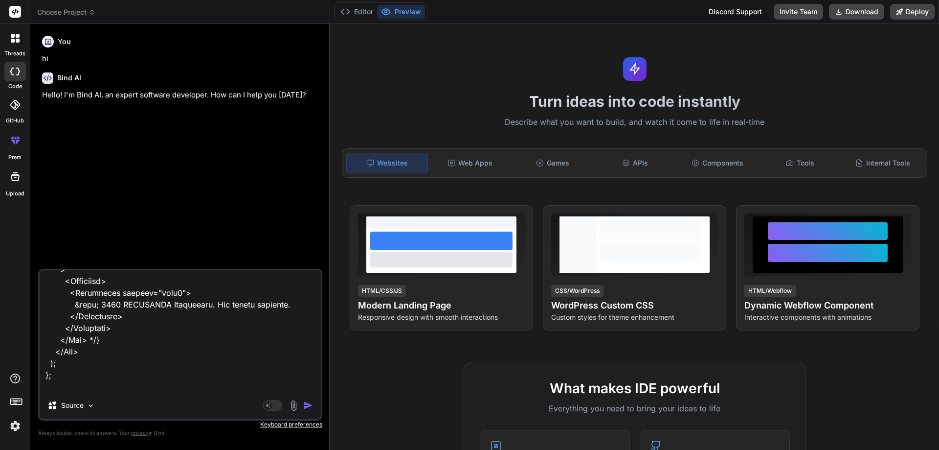
type textarea "import React, { useState } from "react"; import { Box, Button, Container, Typog…"
type textarea "x"
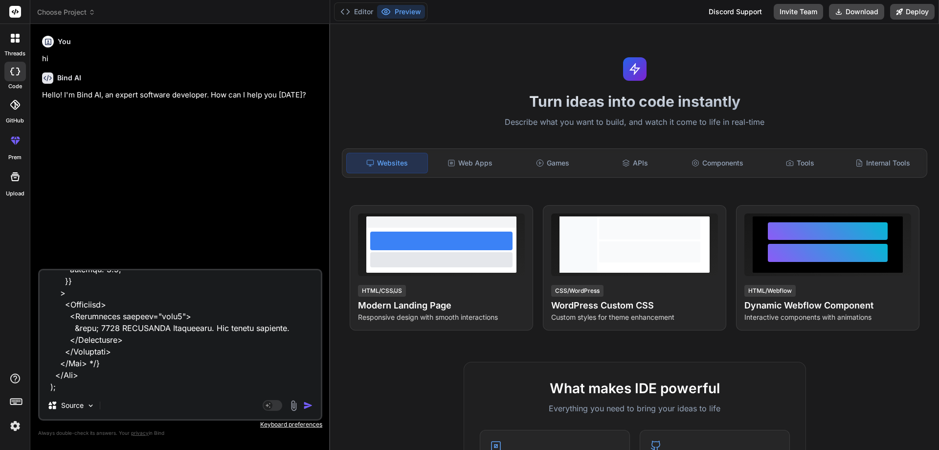
type textarea "import React, { useState } from "react"; import { Box, Button, Container, Typog…"
type textarea "x"
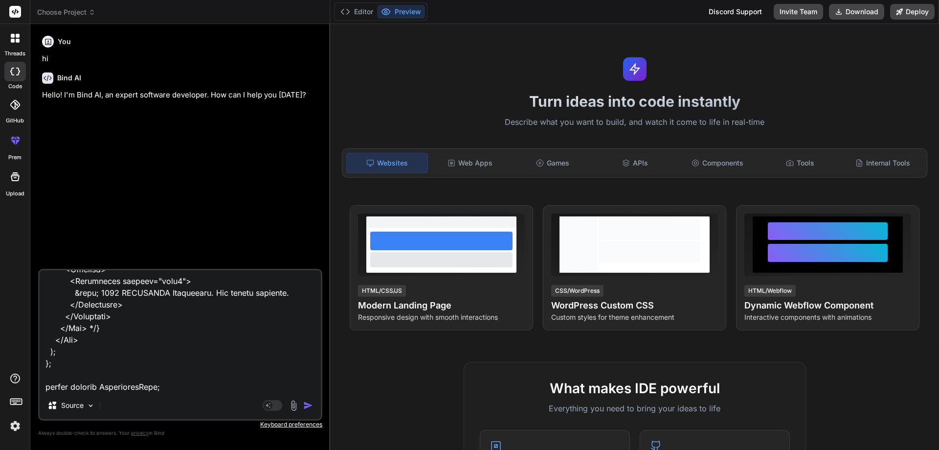
type textarea "import React, { useState } from "react"; import { Box, Button, Container, Typog…"
type textarea "x"
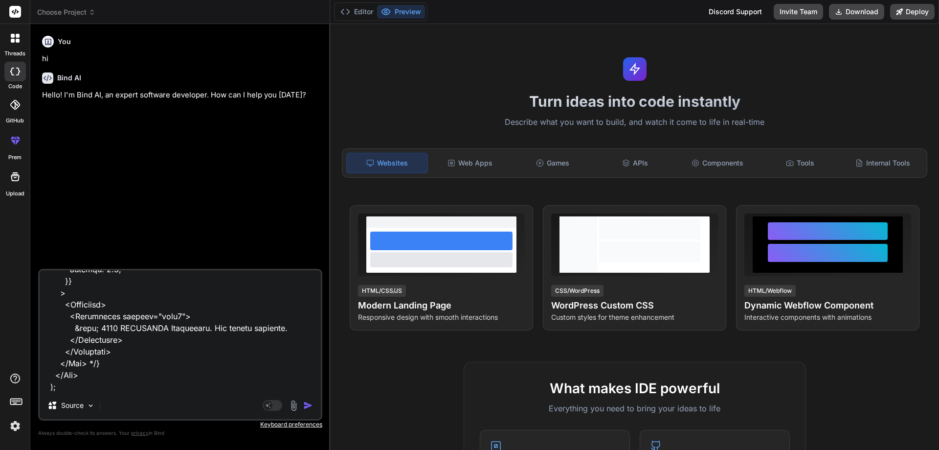
type textarea "import React, { useState } from "react"; import { Box, Button, Container, Typog…"
type textarea "x"
type textarea "import React, { useState } from "react"; import { Box, Button, Container, Typog…"
type textarea "x"
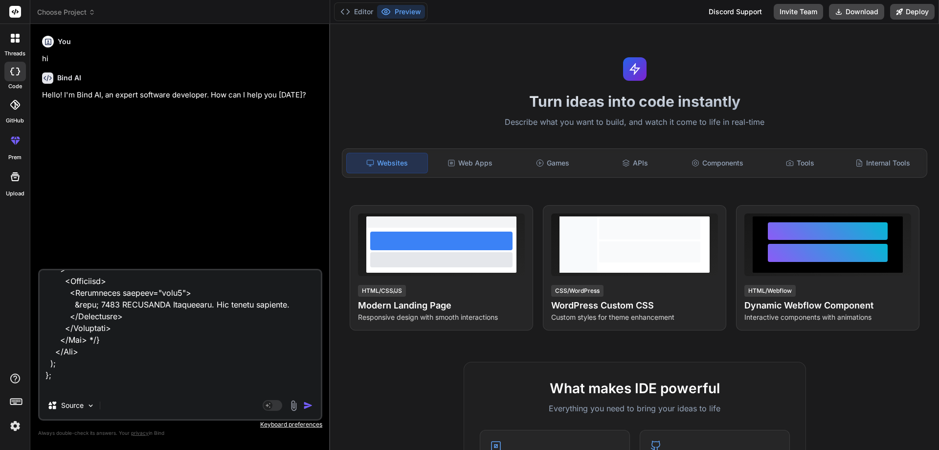
type textarea "import React, { useState } from "react"; import { Box, Button, Container, Typog…"
type textarea "x"
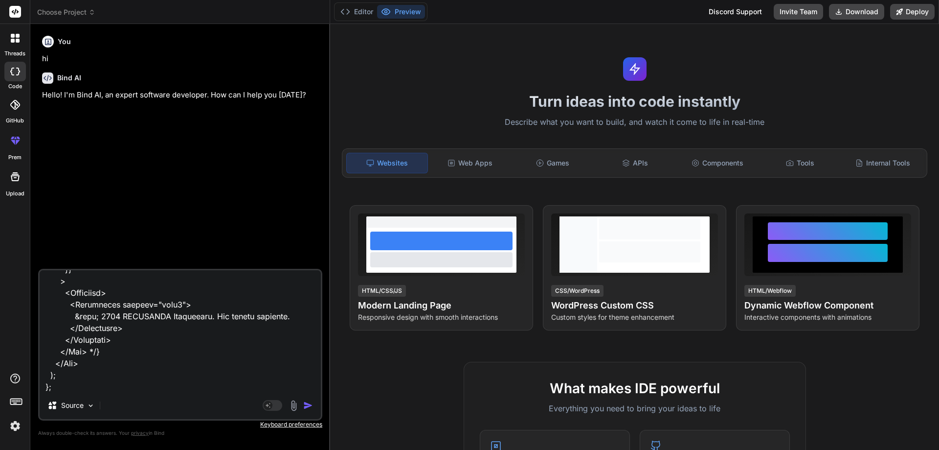
type textarea "import React, { useState } from "react"; import { Box, Button, Container, Typog…"
type textarea "x"
type textarea "import React, { useState } from "react"; import { Box, Button, Container, Typog…"
type textarea "x"
type textarea "import React, { useState } from "react"; import { Box, Button, Container, Typog…"
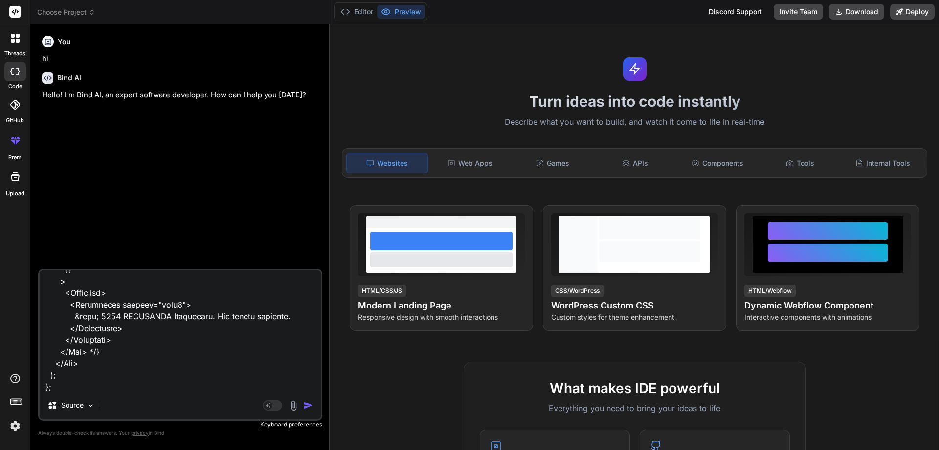
type textarea "x"
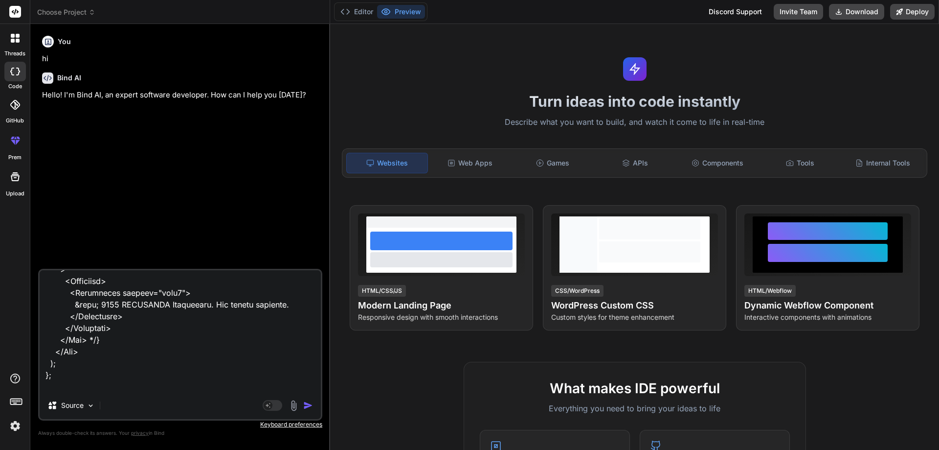
type textarea "import React, { useState } from "react"; import { Box, Button, Container, Typog…"
type textarea "x"
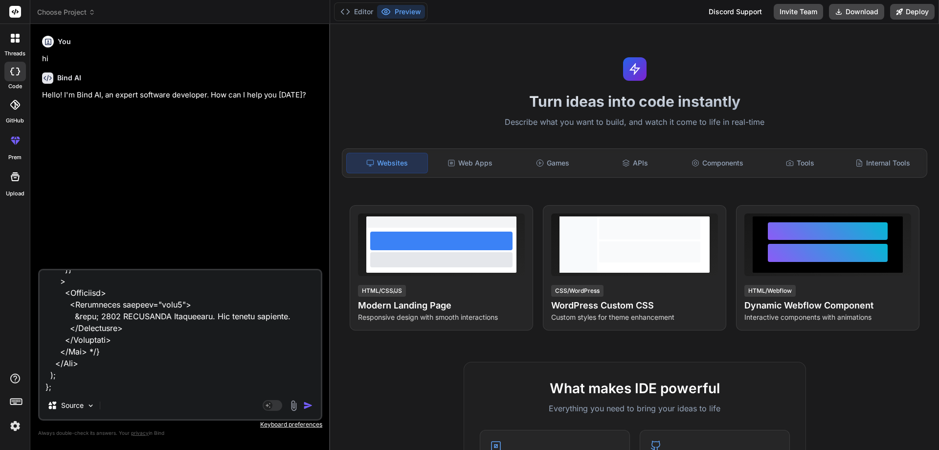
type textarea "import React, { useState } from "react"; import { Box, Button, Container, Typog…"
type textarea "x"
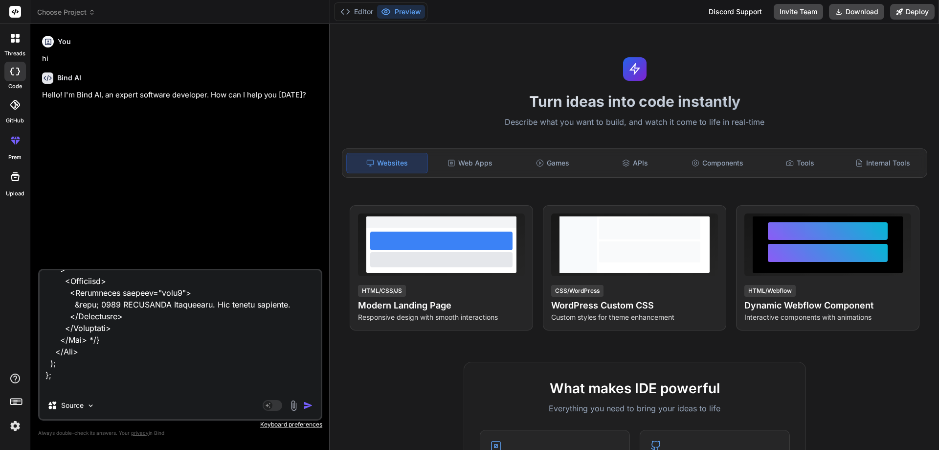
type textarea "import React, { useState } from "react"; import { Box, Button, Container, Typog…"
type textarea "x"
type textarea "import React, { useState } from "react"; import { Box, Button, Container, Typog…"
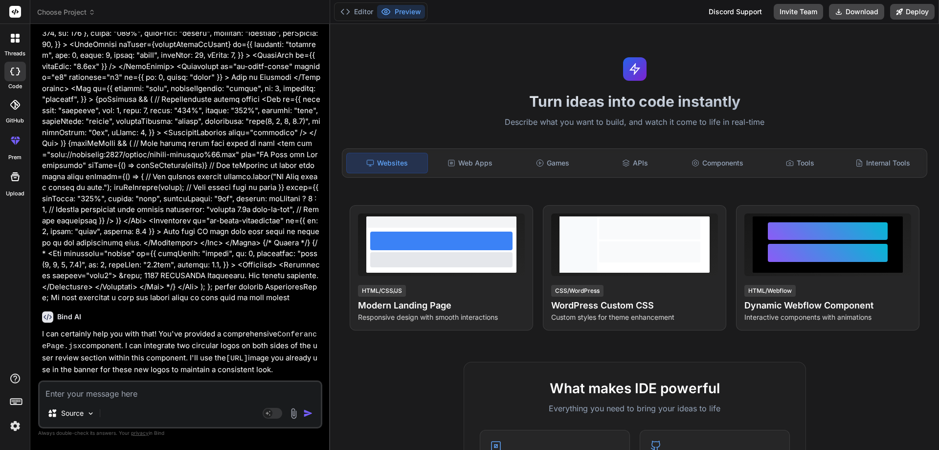
scroll to position [1734, 0]
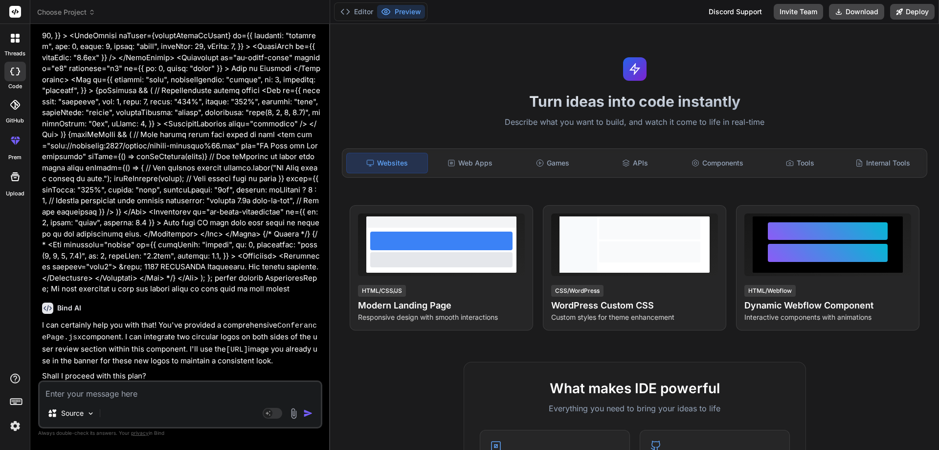
click at [93, 389] on textarea at bounding box center [180, 391] width 281 height 18
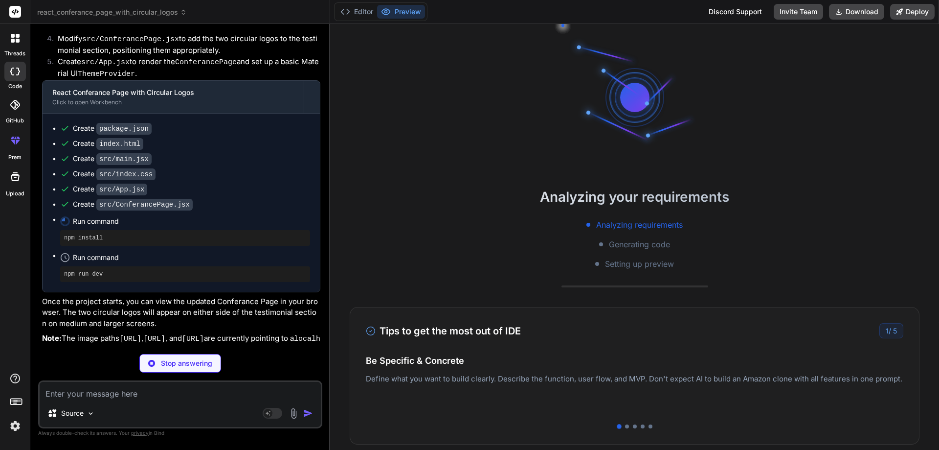
scroll to position [2286, 0]
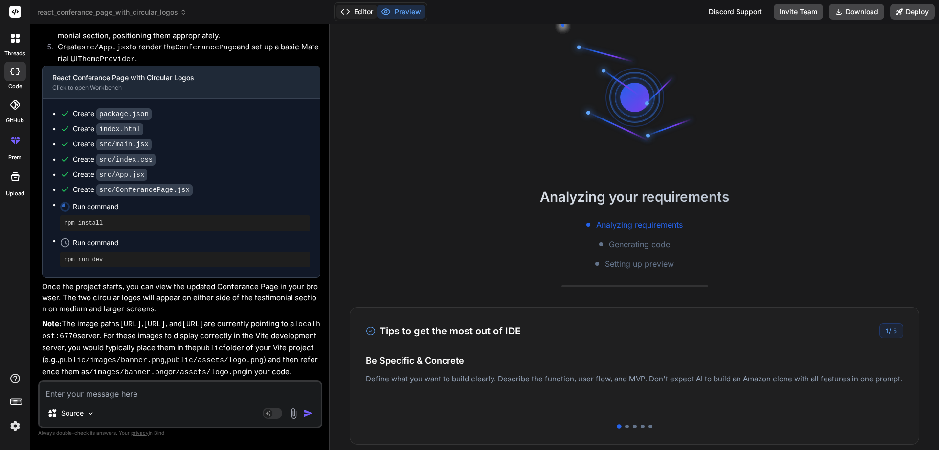
click at [363, 6] on button "Editor" at bounding box center [357, 12] width 41 height 14
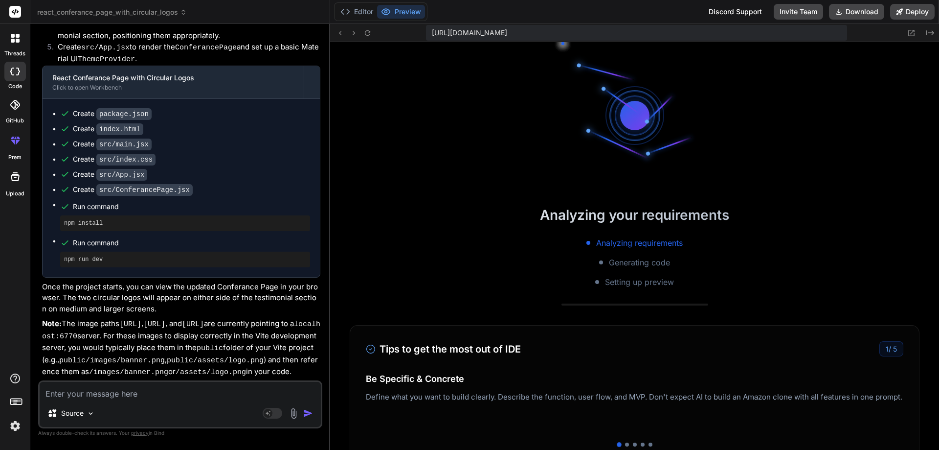
scroll to position [344, 0]
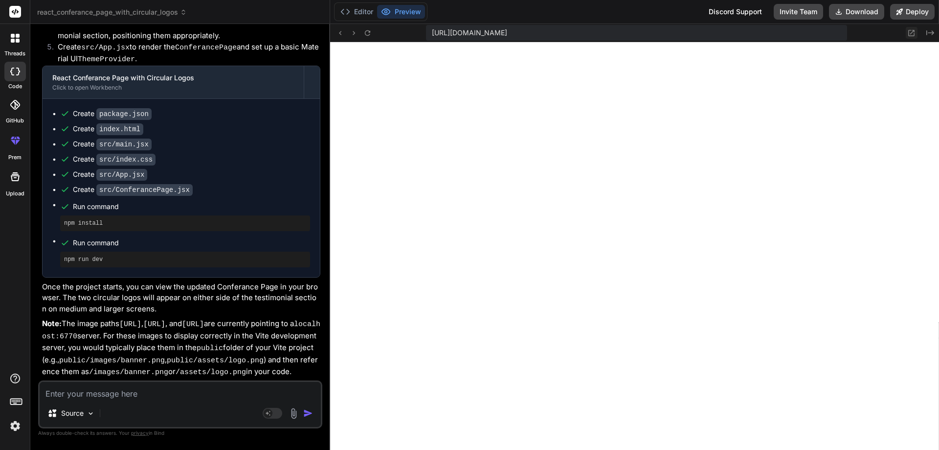
click at [913, 35] on icon at bounding box center [912, 33] width 8 height 8
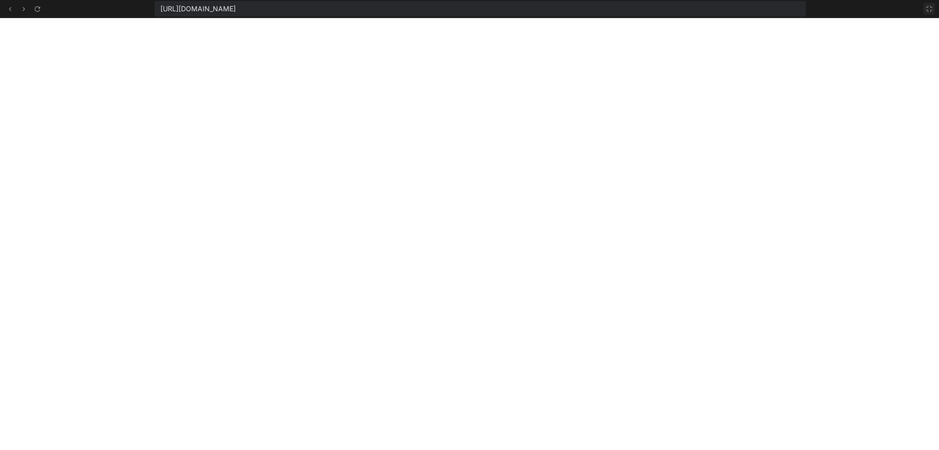
click at [928, 10] on icon at bounding box center [930, 9] width 6 height 6
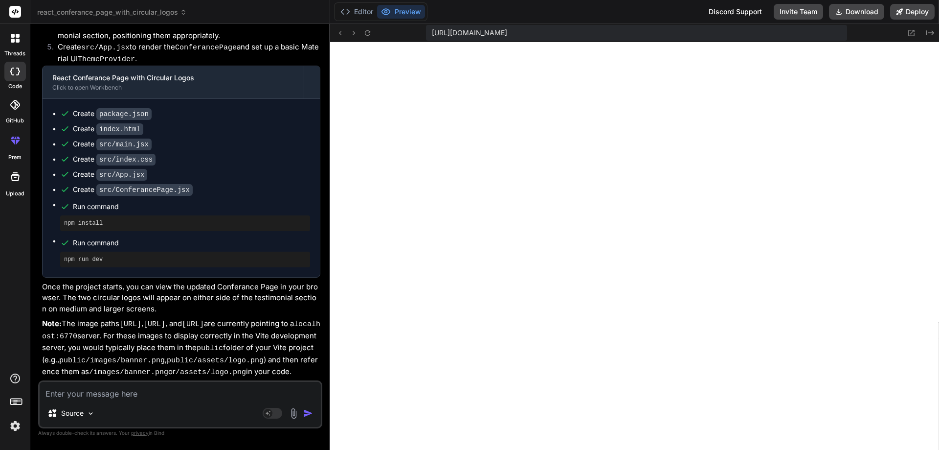
click at [77, 397] on textarea at bounding box center [180, 391] width 281 height 18
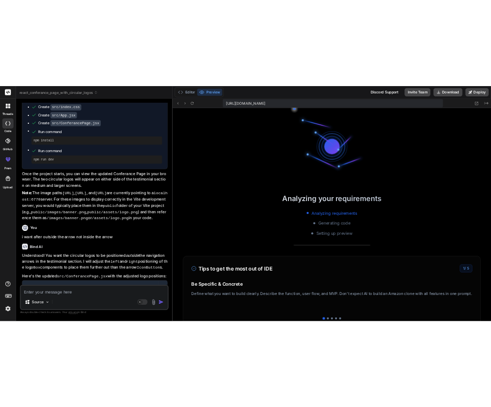
scroll to position [493, 0]
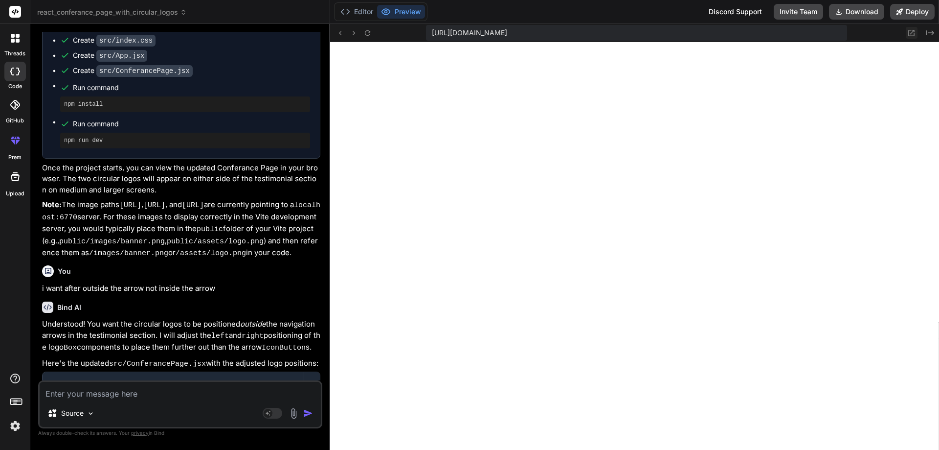
click at [912, 32] on icon at bounding box center [912, 33] width 6 height 6
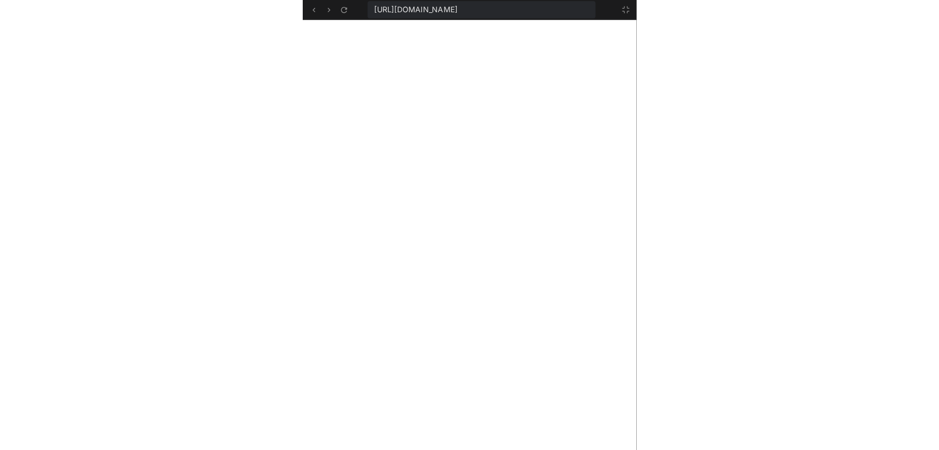
scroll to position [2388, 0]
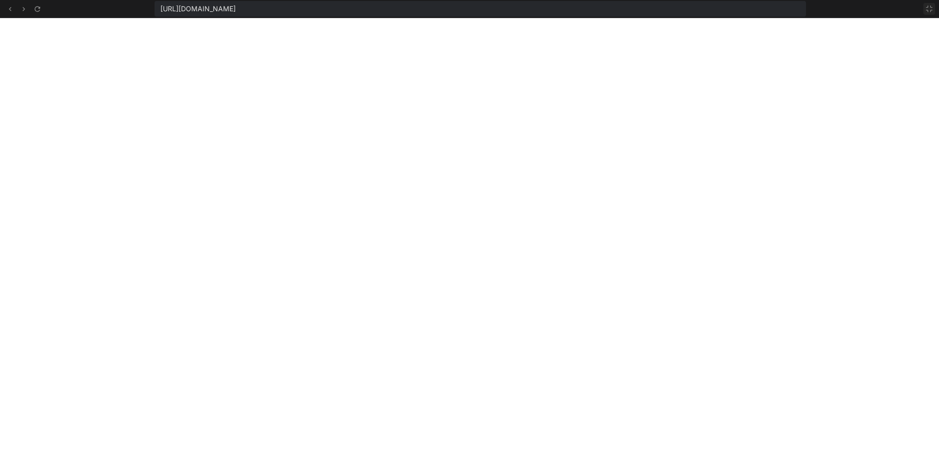
click at [934, 9] on button at bounding box center [930, 9] width 12 height 12
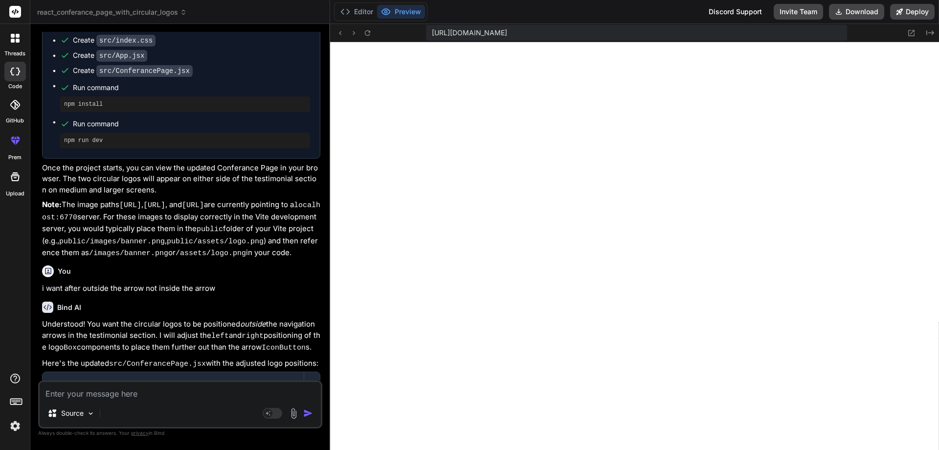
click at [117, 400] on div "Source Agent Mode. When this toggle is activated, AI automatically makes decisi…" at bounding box center [180, 404] width 284 height 48
click at [118, 397] on textarea at bounding box center [180, 391] width 281 height 18
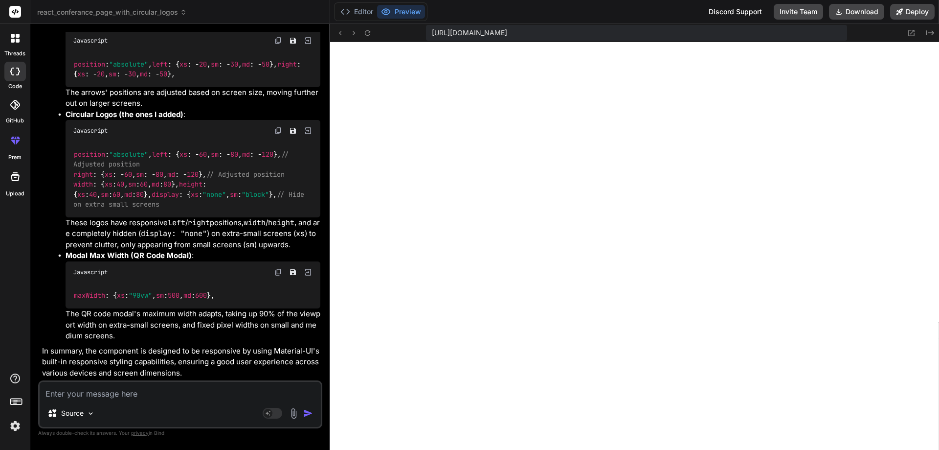
scroll to position [3701, 0]
click at [364, 14] on button "Editor" at bounding box center [357, 12] width 41 height 14
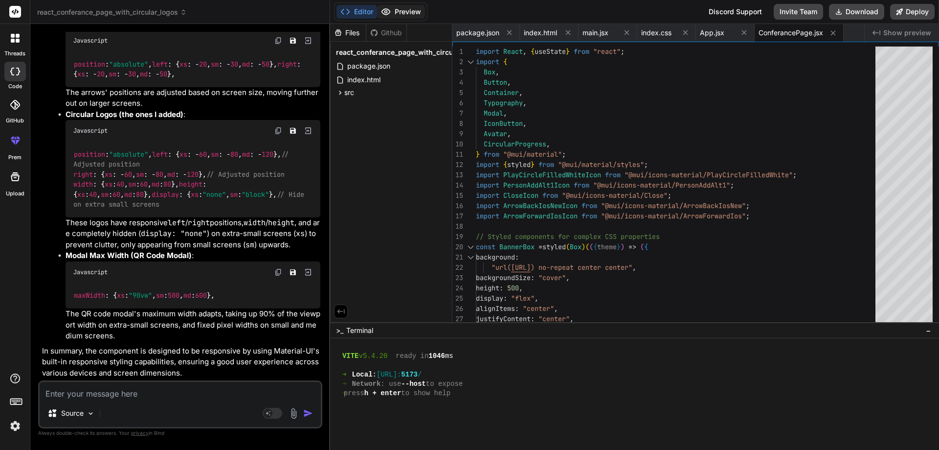
click at [387, 13] on circle at bounding box center [386, 12] width 2 height 2
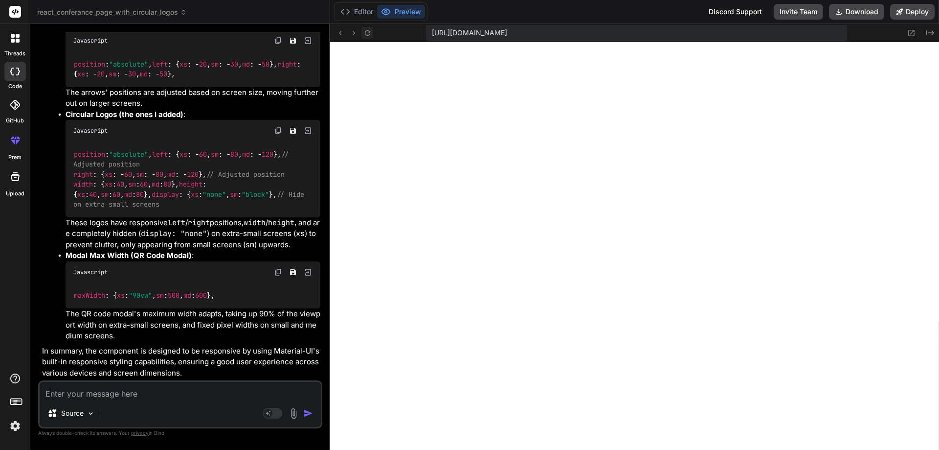
click at [366, 33] on icon at bounding box center [368, 33] width 8 height 8
click at [105, 390] on textarea at bounding box center [180, 391] width 281 height 18
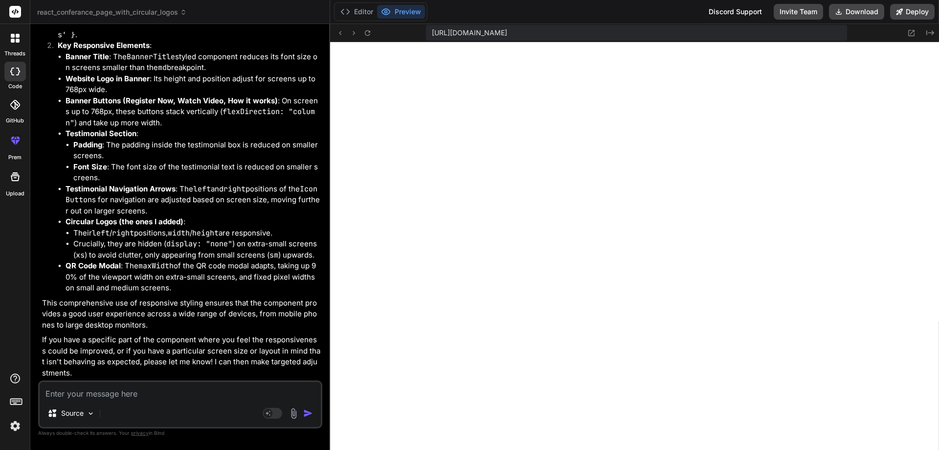
scroll to position [4192, 0]
click at [368, 10] on button "Editor" at bounding box center [357, 12] width 41 height 14
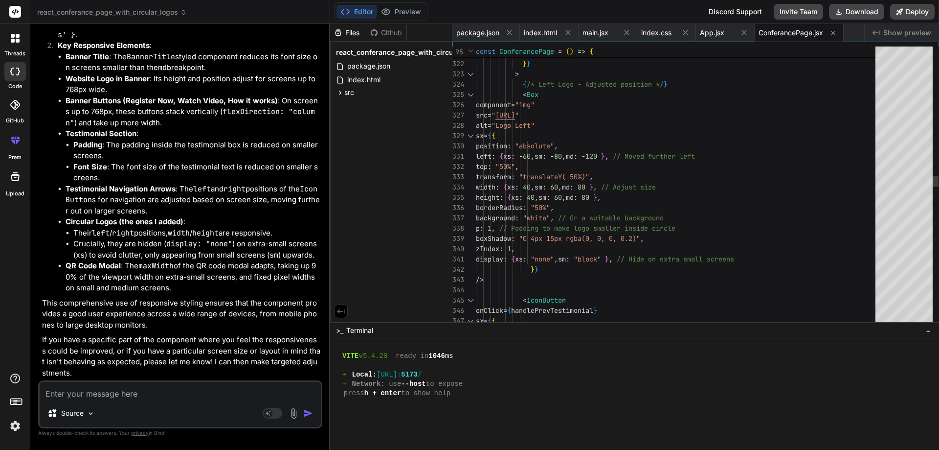
click at [471, 94] on div at bounding box center [470, 95] width 13 height 10
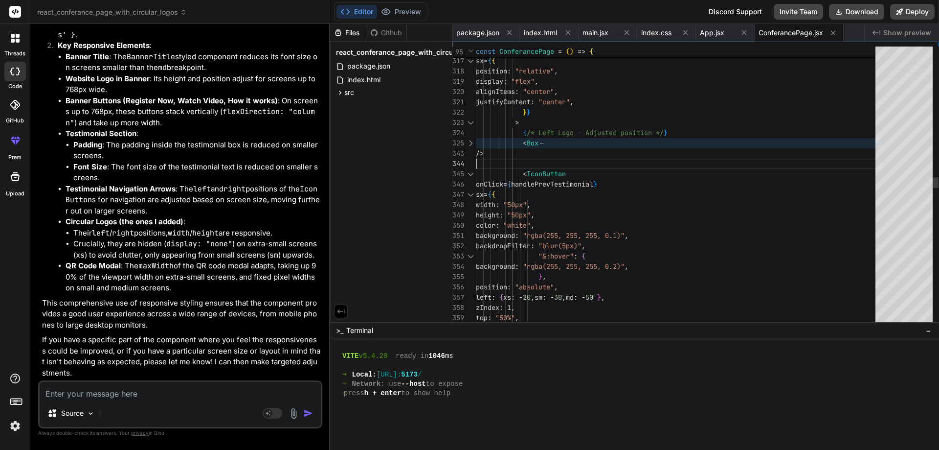
scroll to position [0, 0]
drag, startPoint x: 548, startPoint y: 157, endPoint x: 518, endPoint y: 140, distance: 33.7
click at [518, 140] on div "< Box sx = { { position : "relative" , display : "flex" , alignItems : "center"…" at bounding box center [679, 297] width 406 height 7059
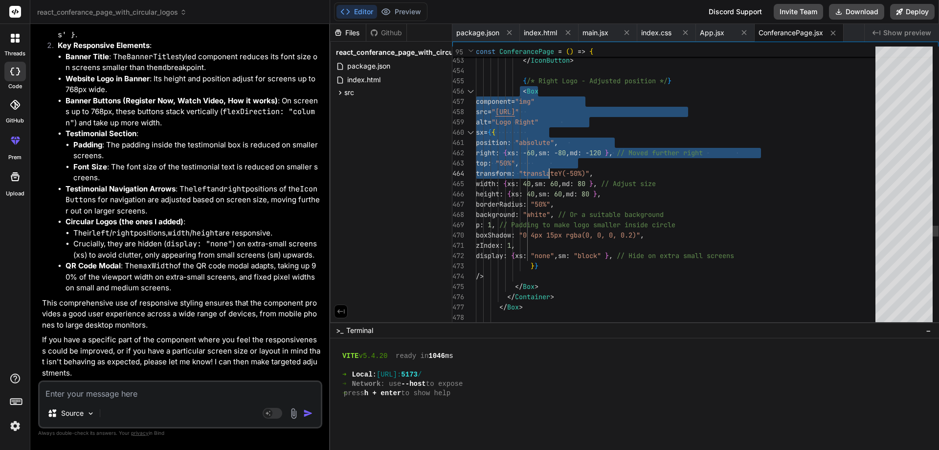
drag, startPoint x: 520, startPoint y: 83, endPoint x: 557, endPoint y: 164, distance: 89.5
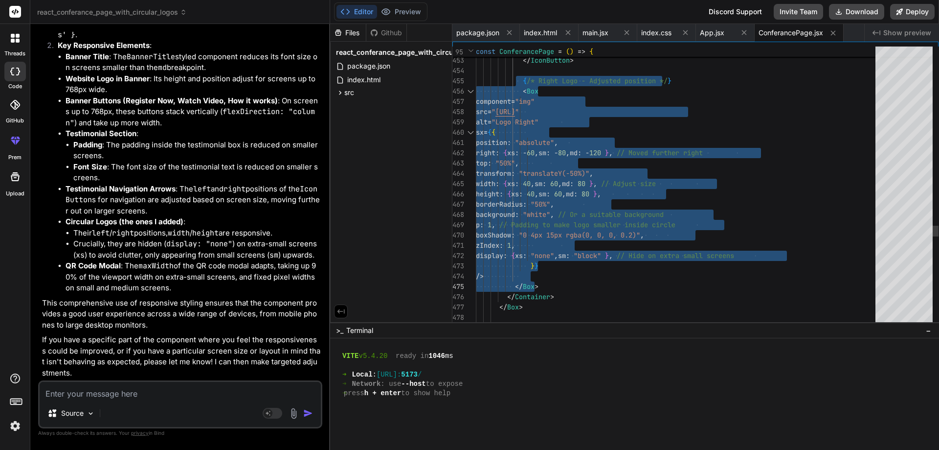
drag, startPoint x: 521, startPoint y: 79, endPoint x: 551, endPoint y: 285, distance: 208.7
drag, startPoint x: 594, startPoint y: 166, endPoint x: 564, endPoint y: 129, distance: 47.3
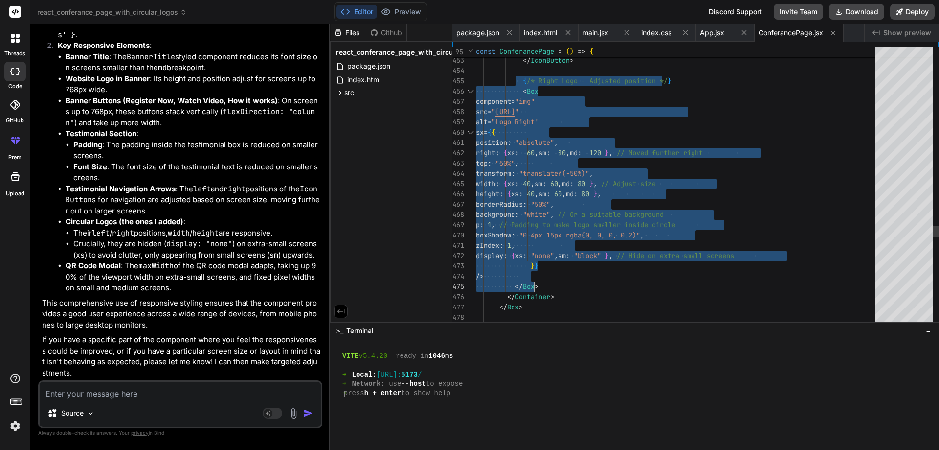
drag, startPoint x: 523, startPoint y: 91, endPoint x: 538, endPoint y: 275, distance: 184.6
drag, startPoint x: 524, startPoint y: 81, endPoint x: 539, endPoint y: 273, distance: 192.9
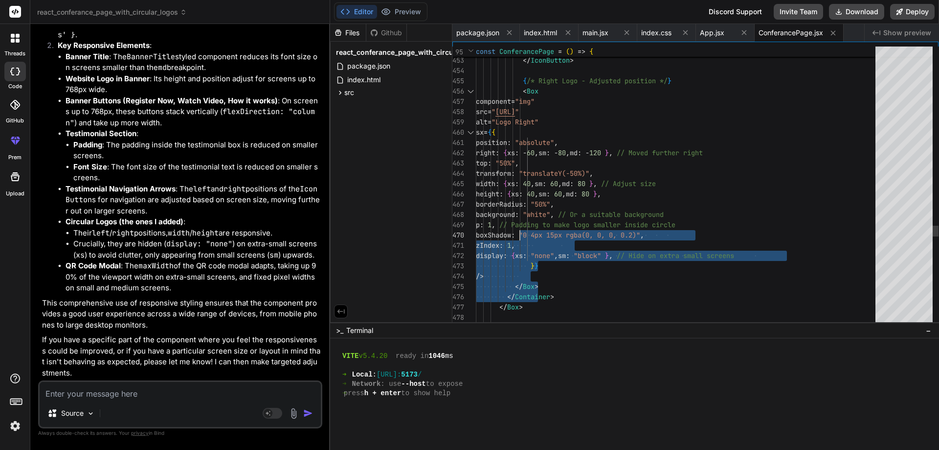
drag, startPoint x: 543, startPoint y: 288, endPoint x: 548, endPoint y: 278, distance: 10.9
drag, startPoint x: 548, startPoint y: 278, endPoint x: 542, endPoint y: 283, distance: 7.3
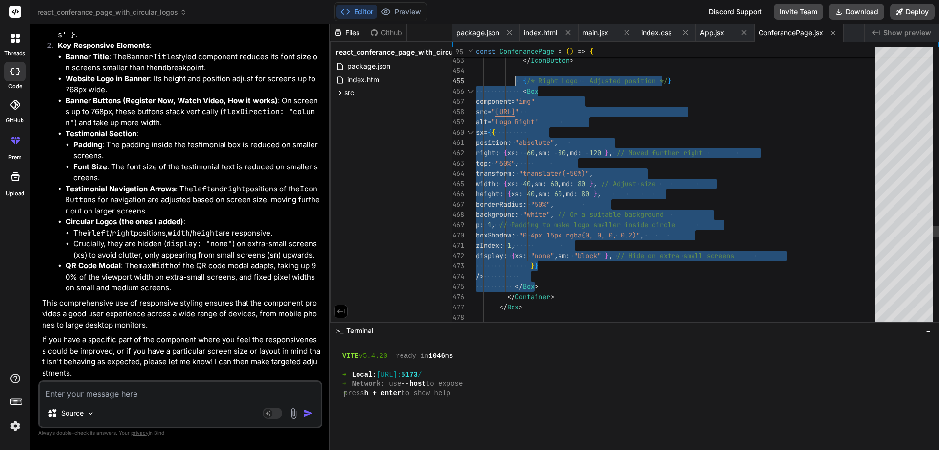
drag, startPoint x: 547, startPoint y: 283, endPoint x: 521, endPoint y: 74, distance: 210.5
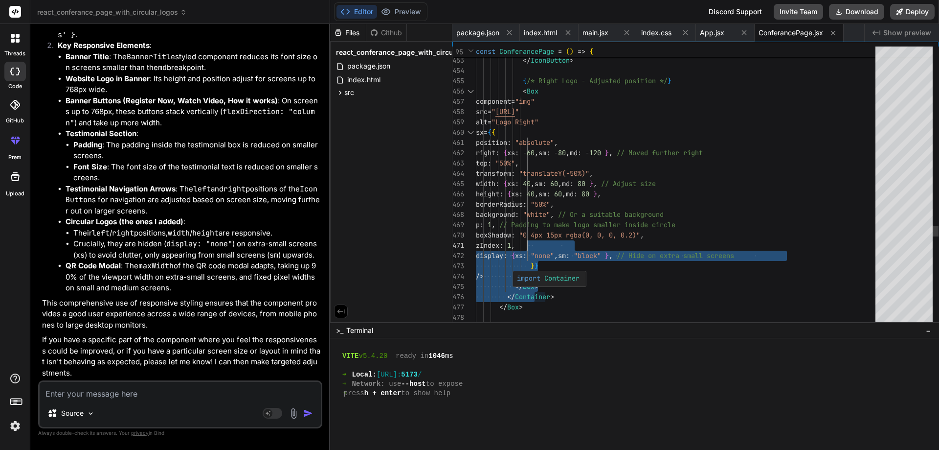
drag, startPoint x: 541, startPoint y: 287, endPoint x: 529, endPoint y: 223, distance: 65.1
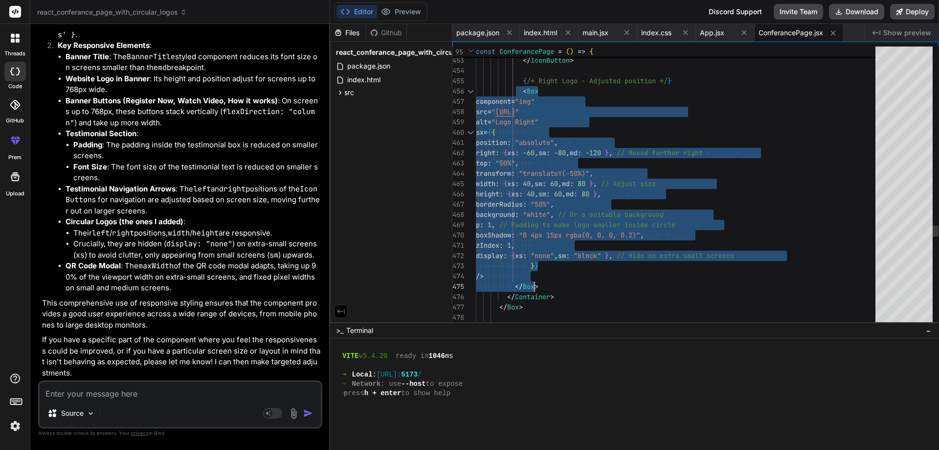
drag, startPoint x: 521, startPoint y: 88, endPoint x: 543, endPoint y: 283, distance: 196.5
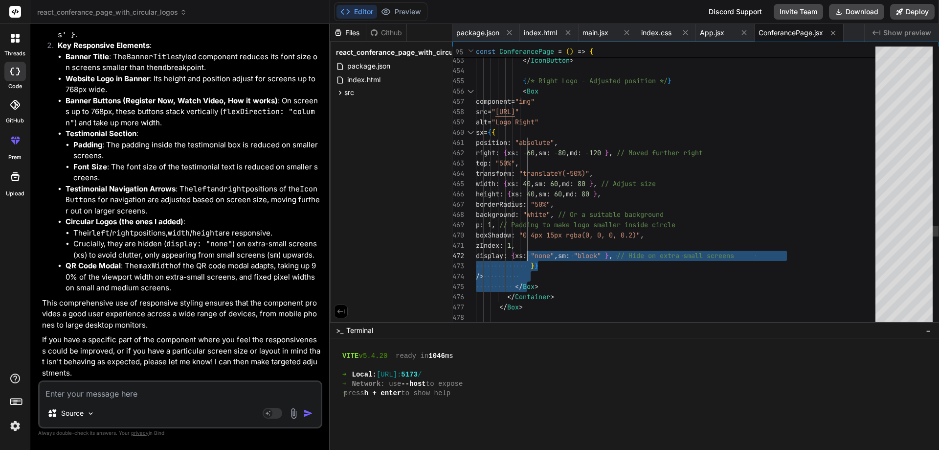
drag, startPoint x: 531, startPoint y: 276, endPoint x: 531, endPoint y: 250, distance: 26.9
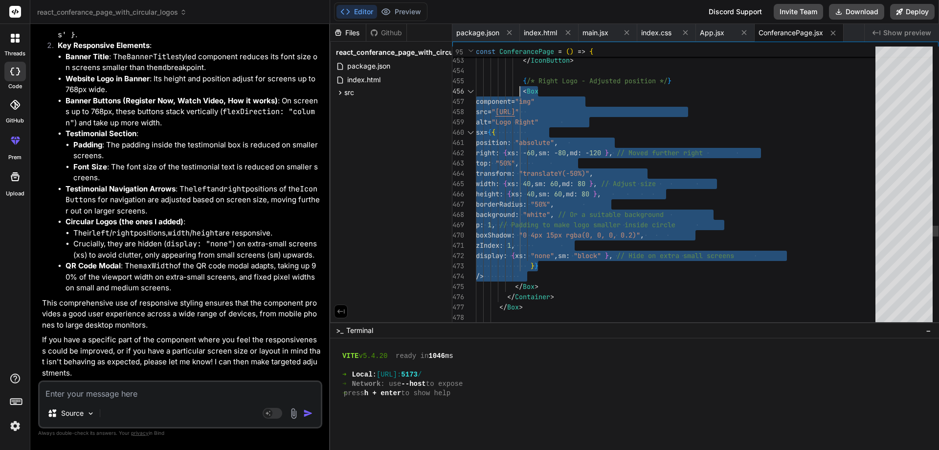
drag, startPoint x: 533, startPoint y: 272, endPoint x: 525, endPoint y: 89, distance: 182.7
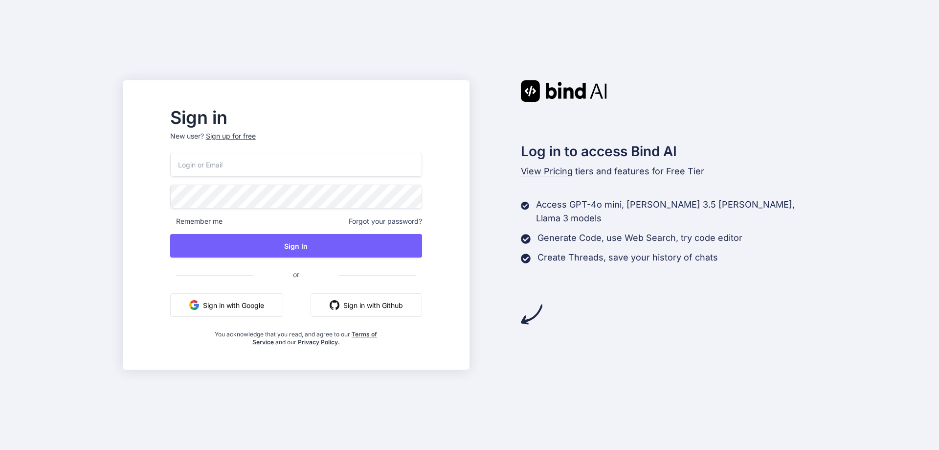
click at [253, 173] on input "email" at bounding box center [296, 165] width 252 height 24
type input "asif04@yopmail.com"
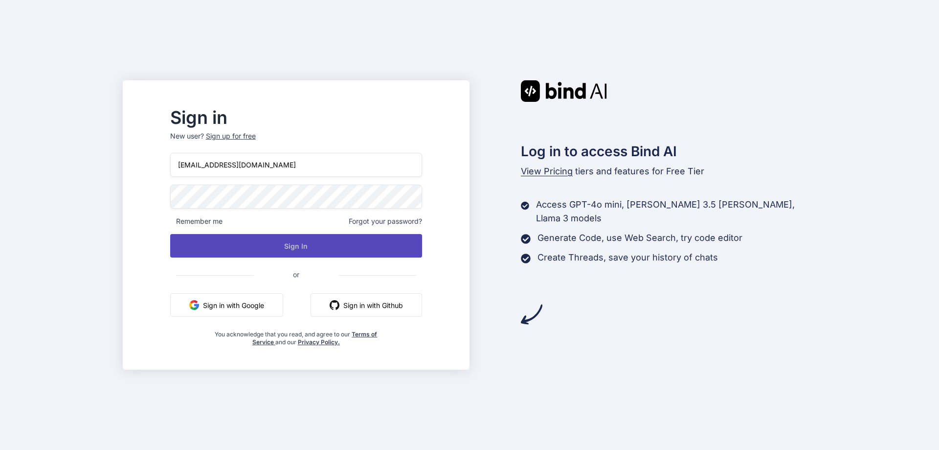
click at [294, 254] on button "Sign In" at bounding box center [296, 245] width 252 height 23
